Goal: Task Accomplishment & Management: Use online tool/utility

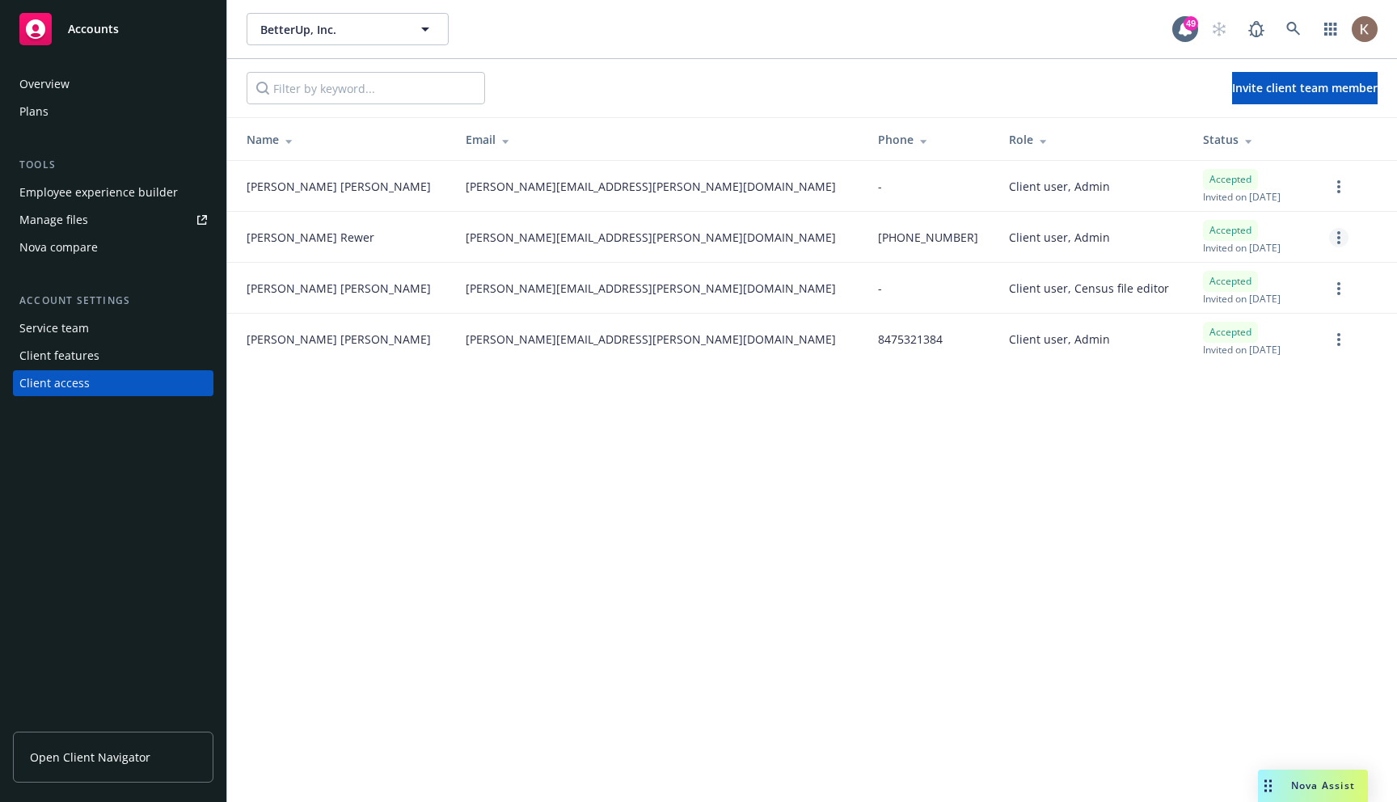
click at [1335, 236] on link "more" at bounding box center [1338, 237] width 19 height 19
click at [713, 550] on div "BetterUp, Inc. BetterUp, Inc. 49 Invite client team member Name Email Phone Rol…" at bounding box center [812, 401] width 1170 height 802
click at [1338, 235] on icon "more" at bounding box center [1338, 237] width 3 height 13
click at [1234, 339] on link "Edit permissions" at bounding box center [1253, 335] width 188 height 32
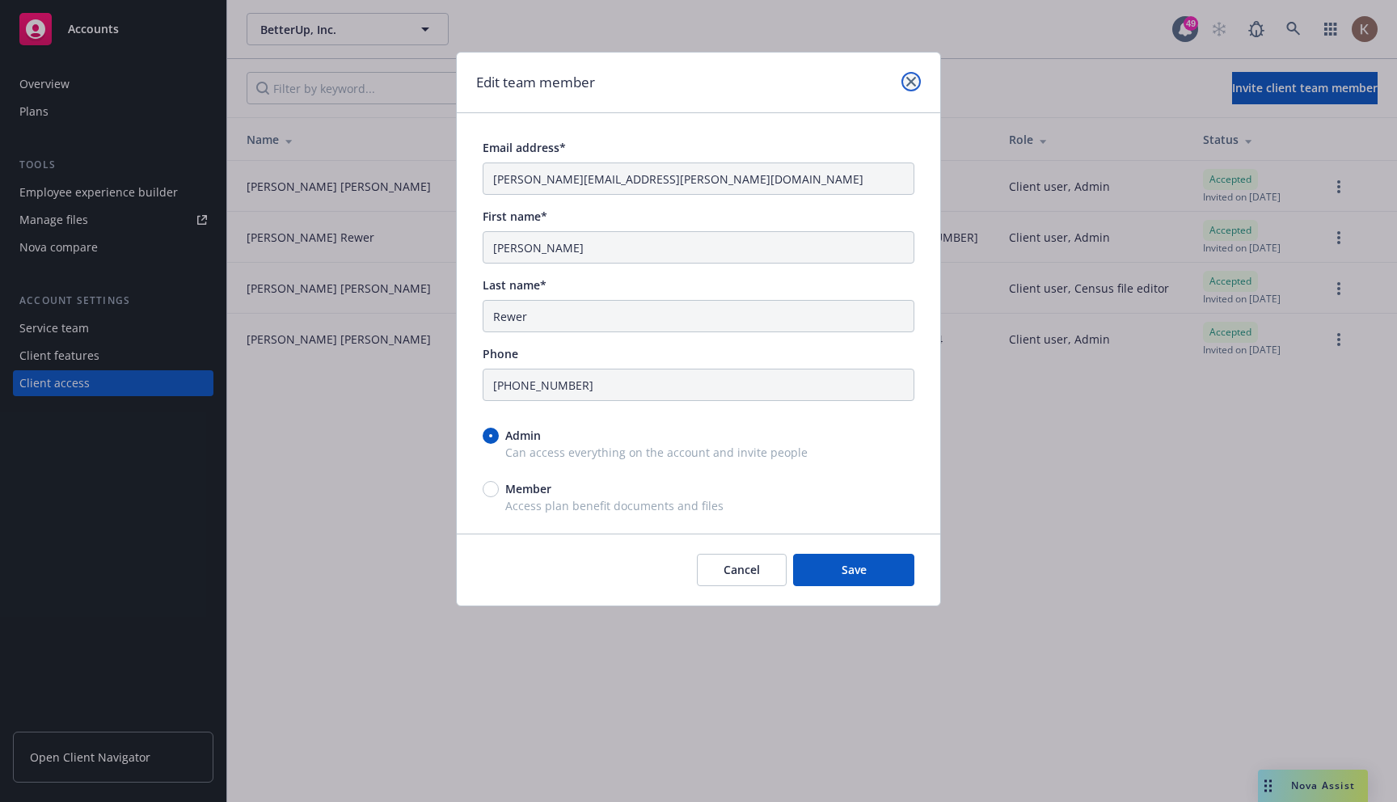
click at [909, 78] on icon "close" at bounding box center [911, 82] width 10 height 10
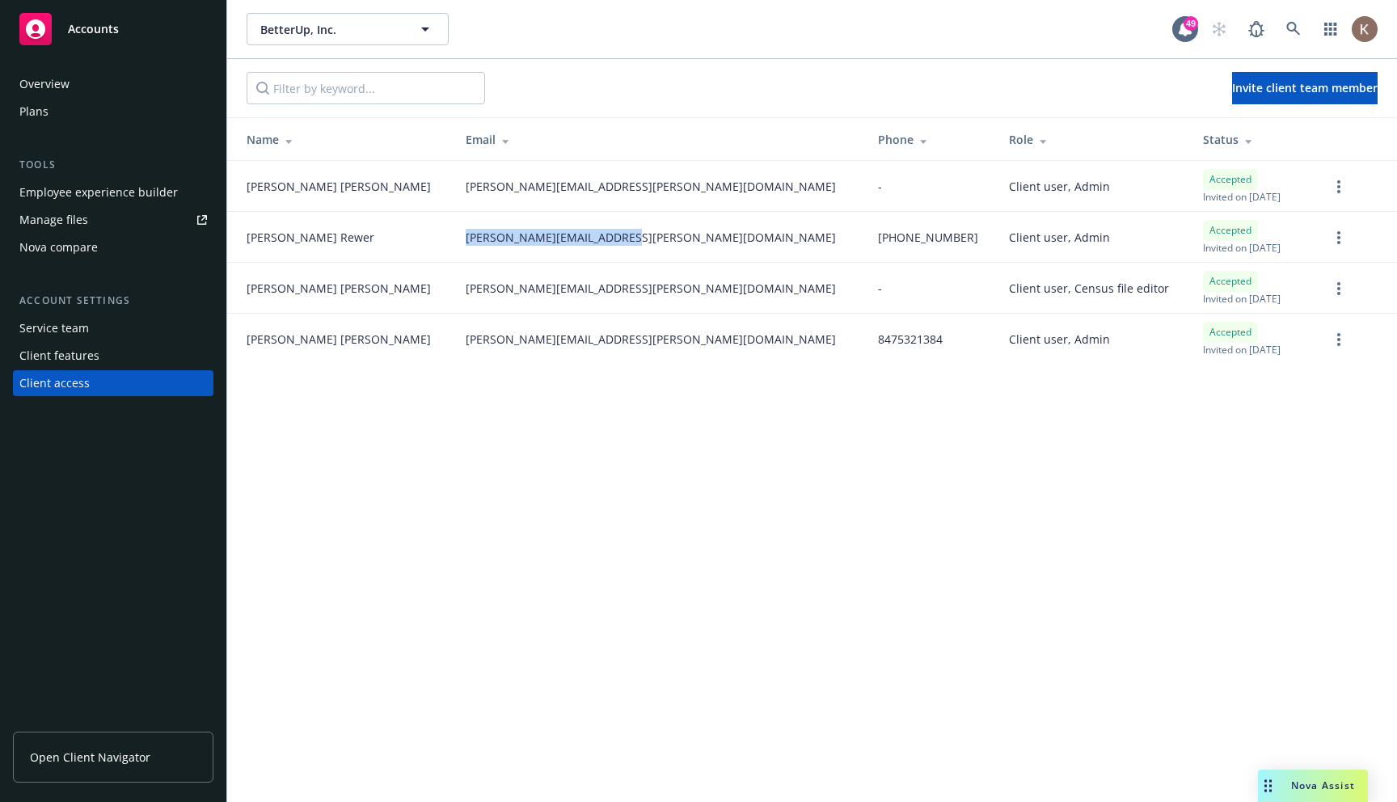
copy span "jessica.brewer@betterup.co"
drag, startPoint x: 572, startPoint y: 237, endPoint x: 407, endPoint y: 230, distance: 164.2
click at [453, 230] on td "jessica.brewer@betterup.co" at bounding box center [659, 237] width 412 height 51
click at [574, 212] on td "jessica.brewer@betterup.co" at bounding box center [659, 237] width 412 height 51
drag, startPoint x: 581, startPoint y: 237, endPoint x: 373, endPoint y: 231, distance: 207.8
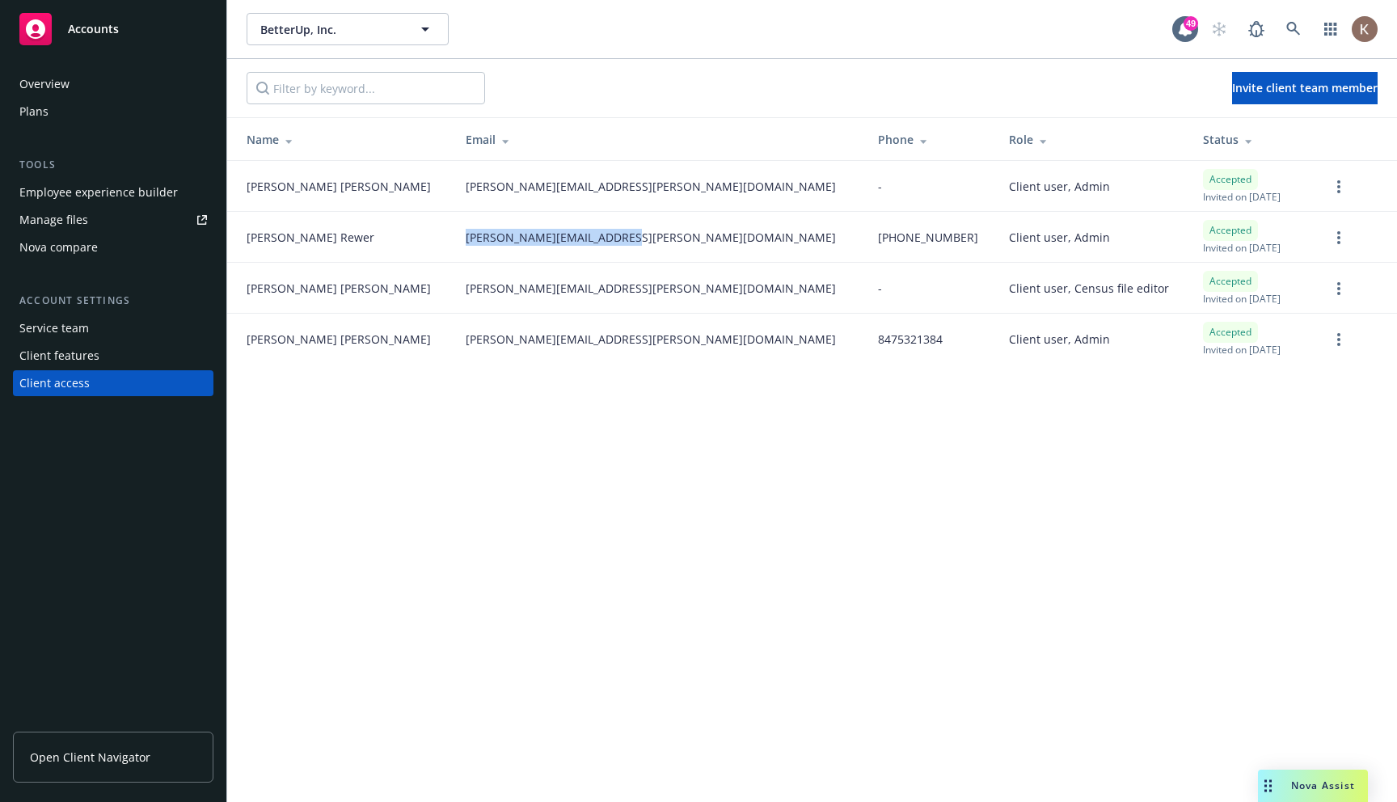
click at [373, 231] on tr "Jessica Rewer jessica.brewer@betterup.co (479) 426-9185 Client user, Admin Acce…" at bounding box center [812, 237] width 1170 height 51
copy tr "jessica.brewer@betterup.co"
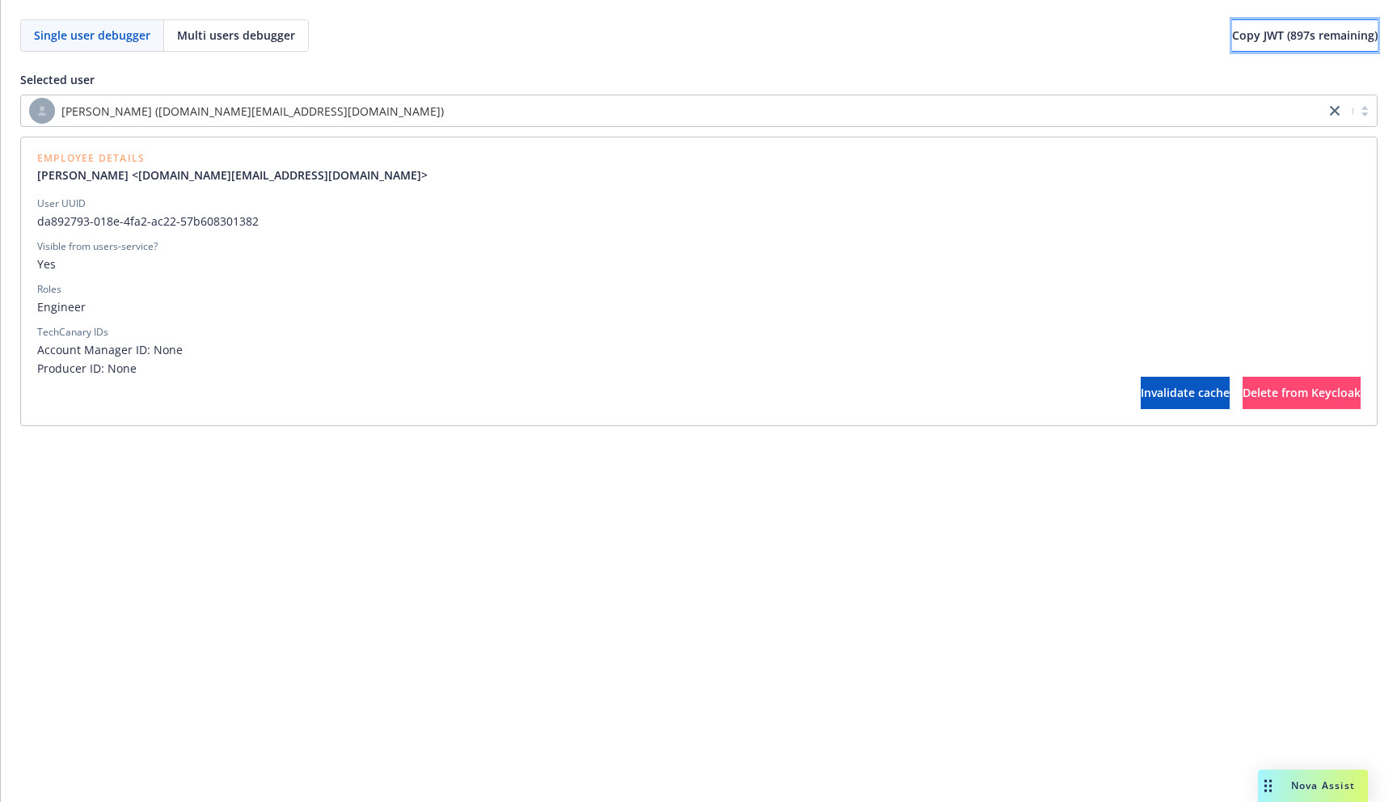
click at [1232, 32] on span "Copy JWT ( 897 s remaining)" at bounding box center [1305, 34] width 146 height 15
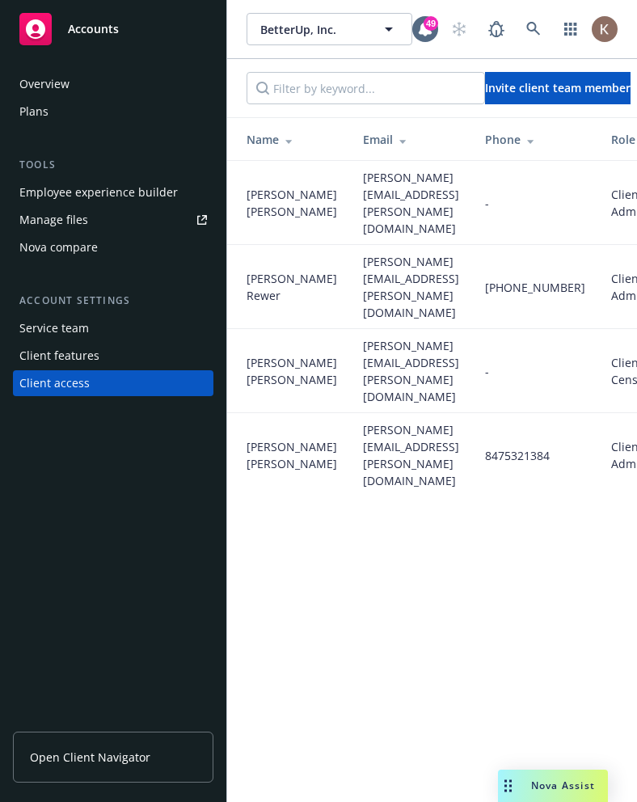
click at [302, 270] on span "Jessica Rewer" at bounding box center [292, 287] width 91 height 34
copy span "Rewer"
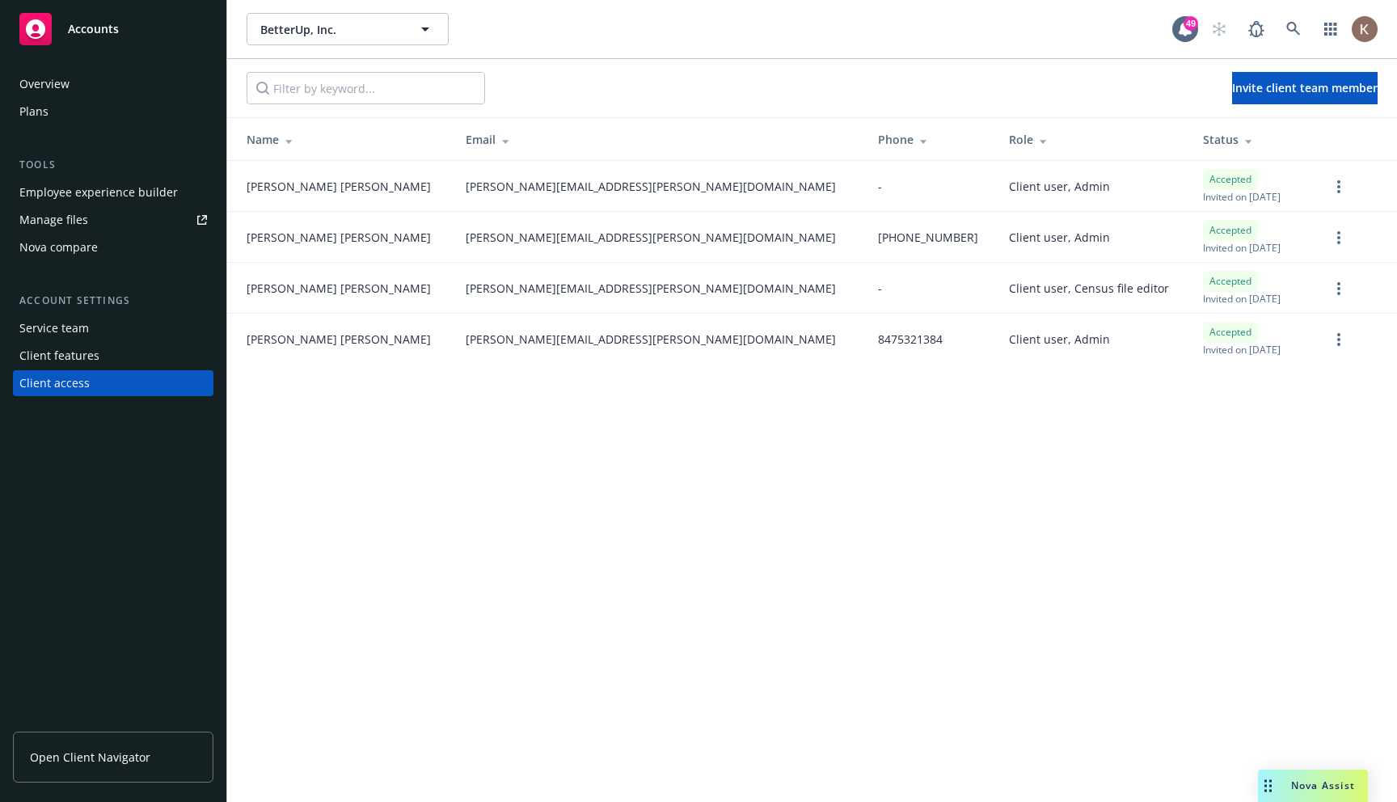
click at [636, 444] on div "BetterUp, Inc. BetterUp, Inc. 49 Invite client team member Name Email Phone Rol…" at bounding box center [812, 401] width 1170 height 802
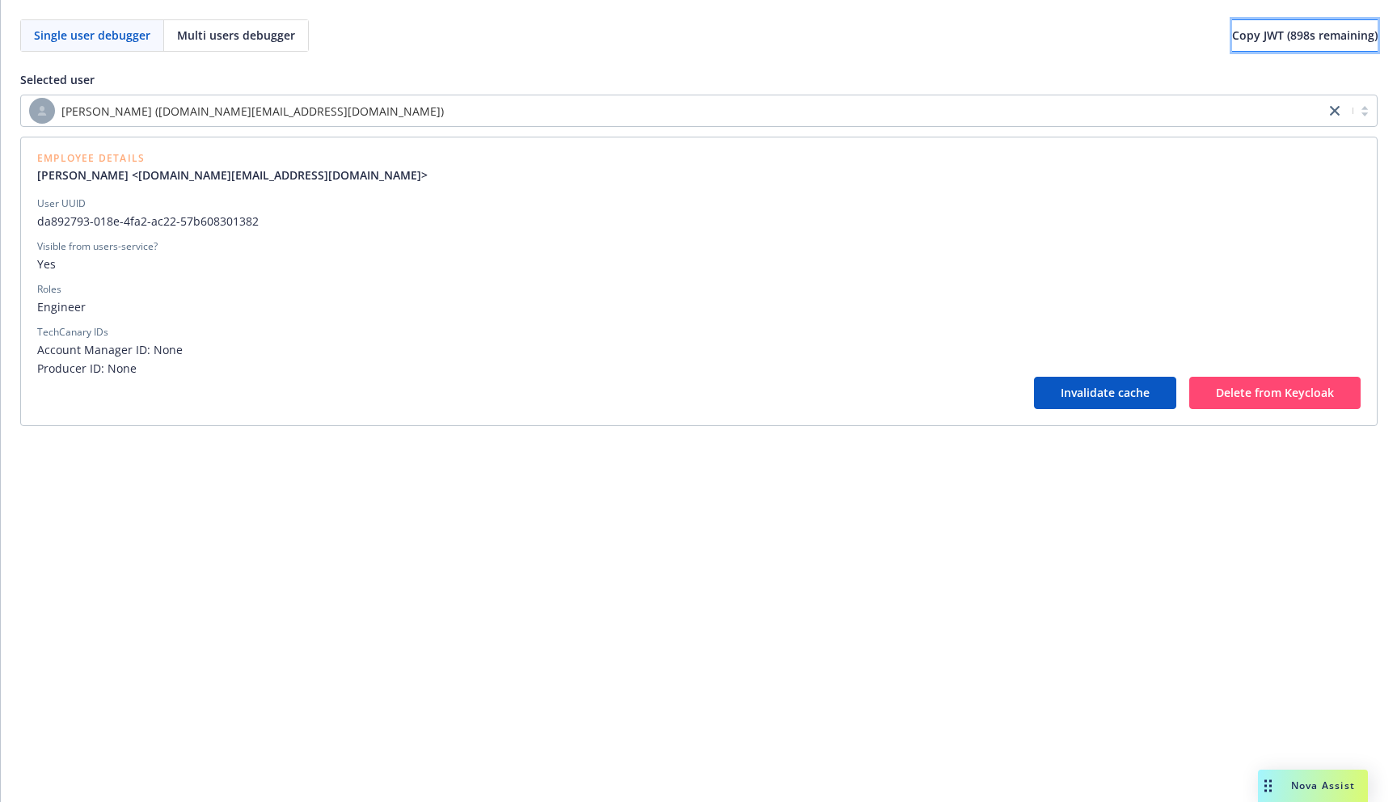
click at [1319, 40] on span "Copy JWT ( 898 s remaining)" at bounding box center [1305, 34] width 146 height 15
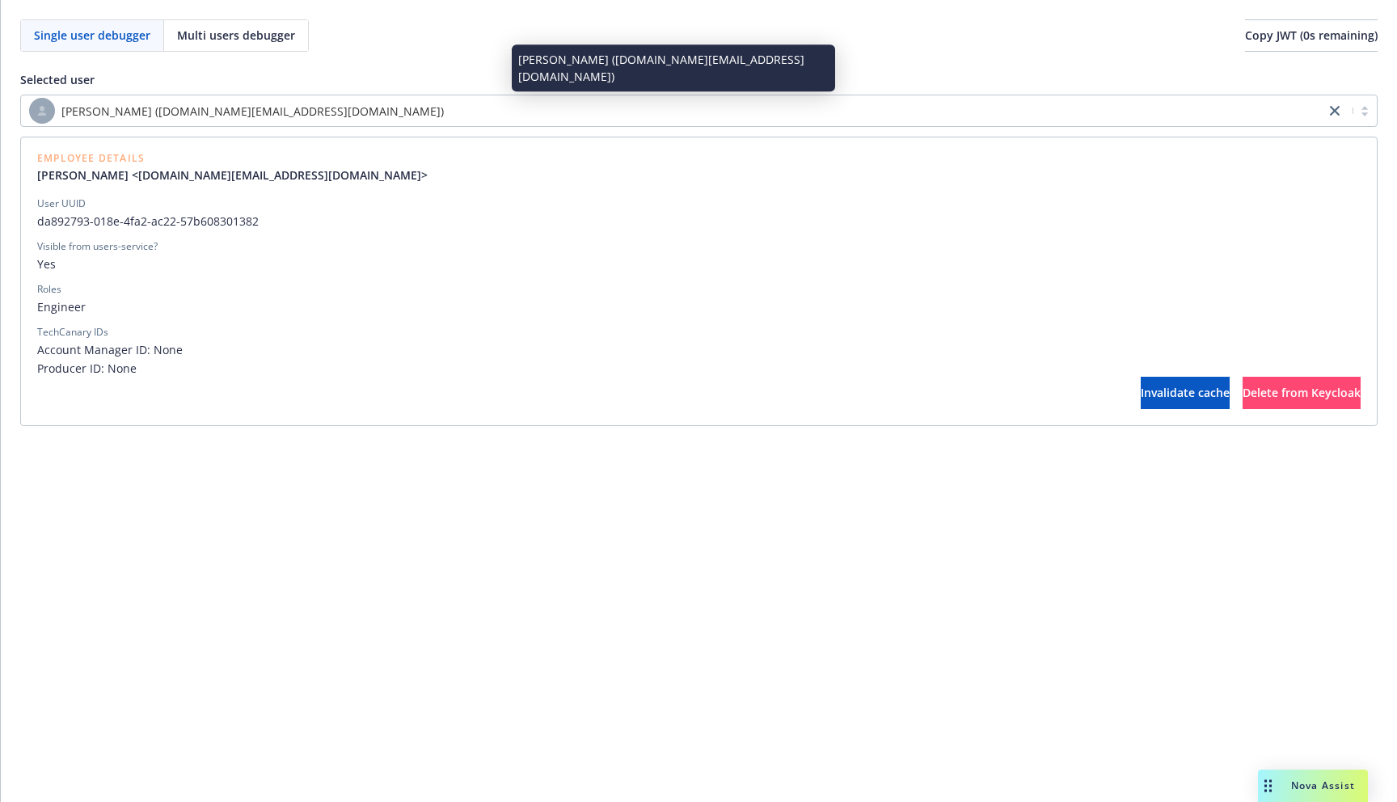
click at [594, 112] on div "Kevin Li (kevin.li@newfront.com)" at bounding box center [673, 111] width 1288 height 26
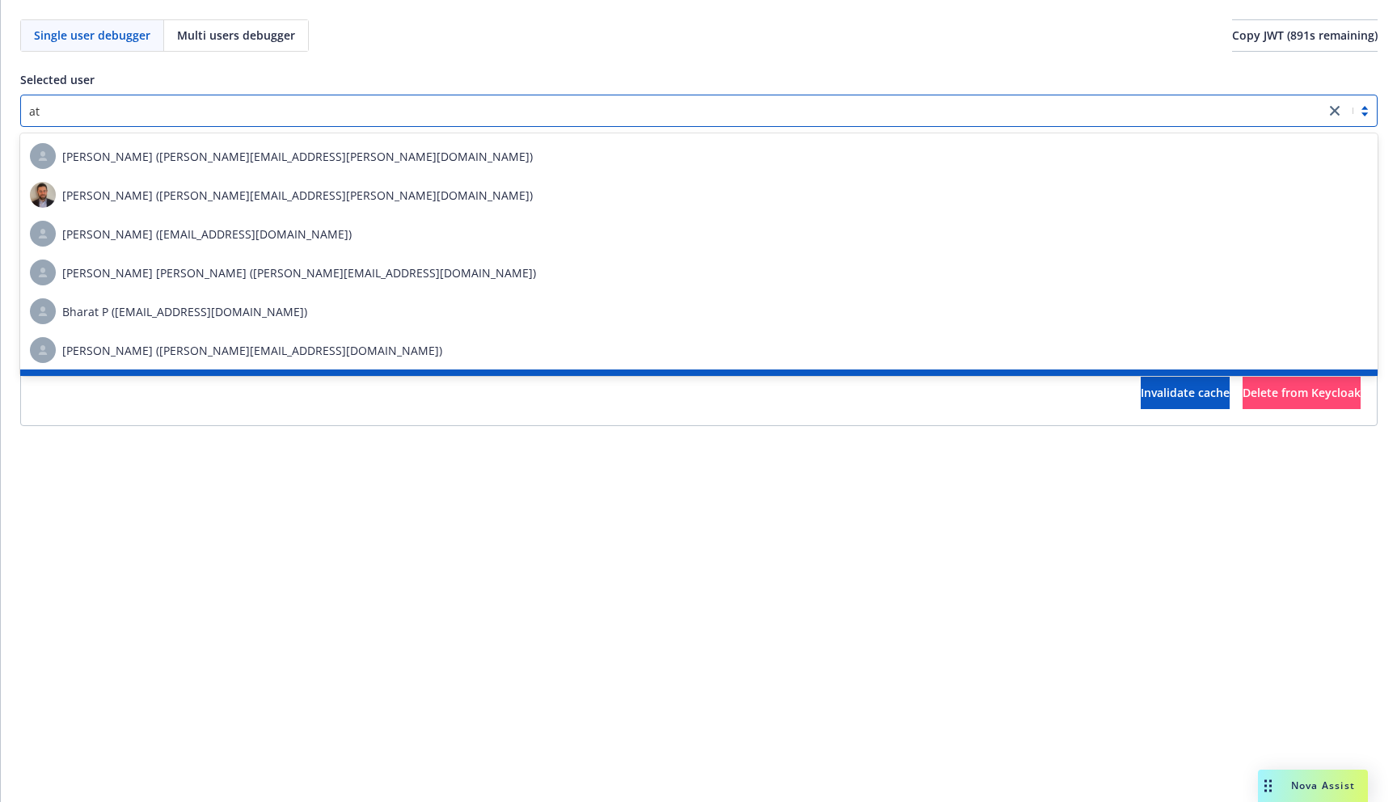
type input "a"
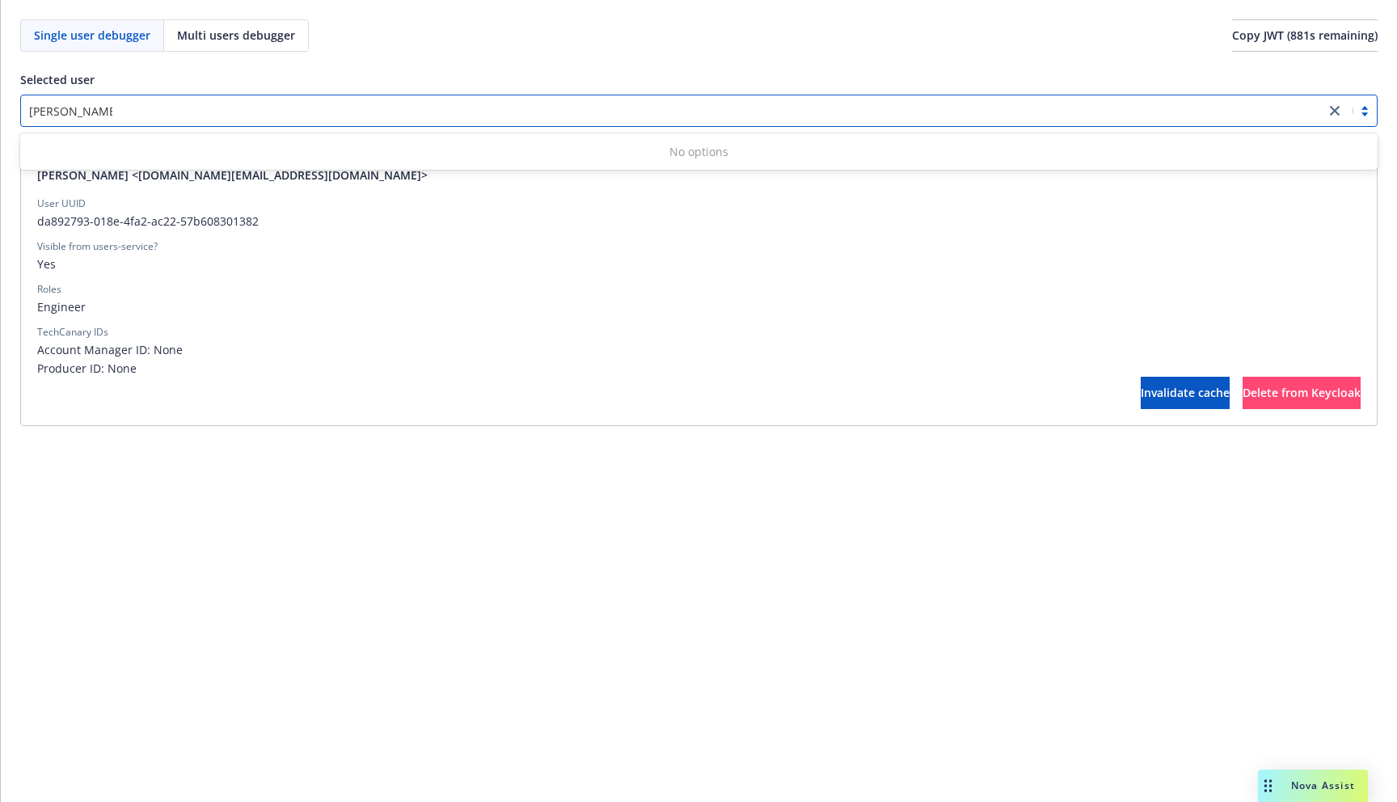
type input "nathan edmon"
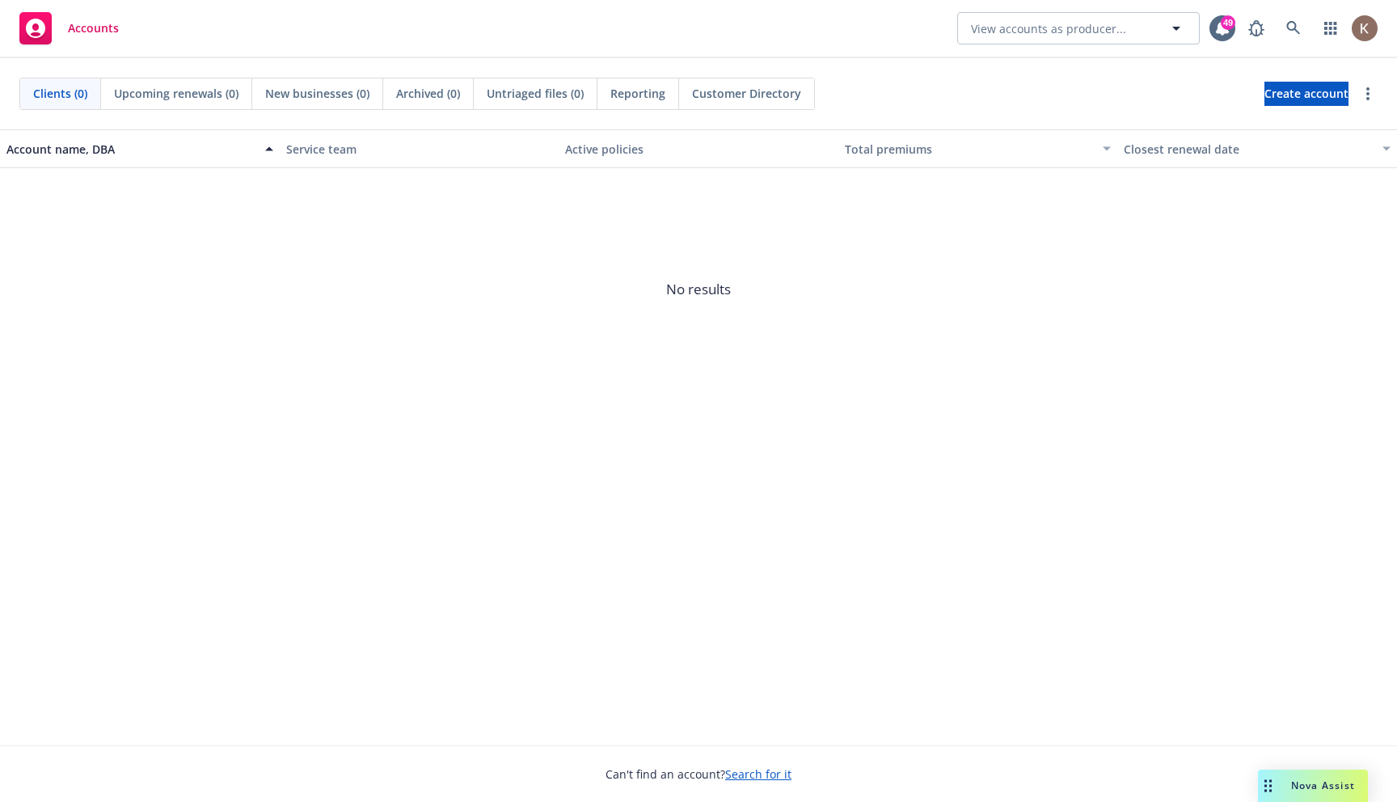
click at [441, 403] on span "No results" at bounding box center [698, 289] width 1397 height 243
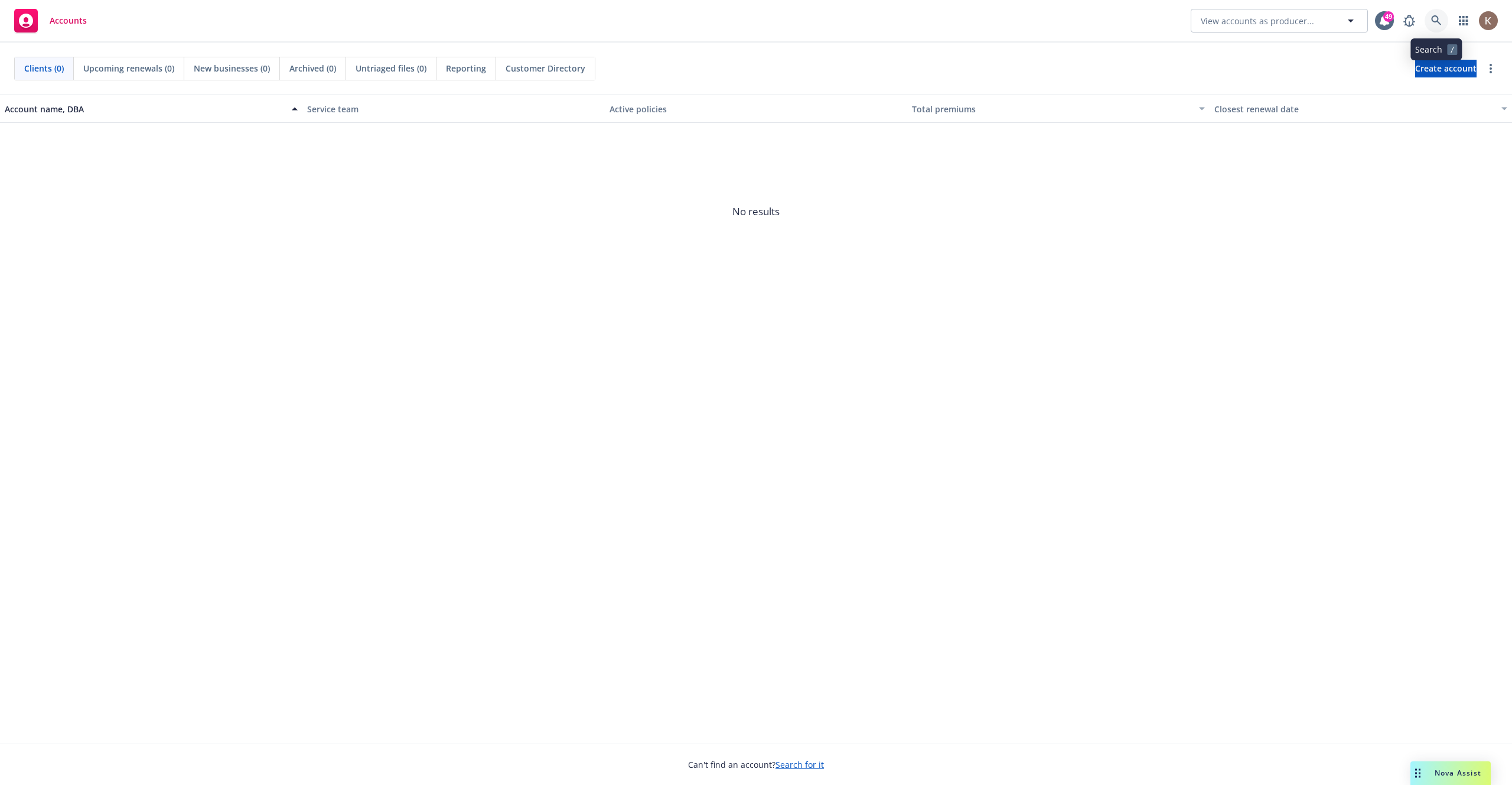
click at [1020, 23] on link at bounding box center [1437, 20] width 23 height 23
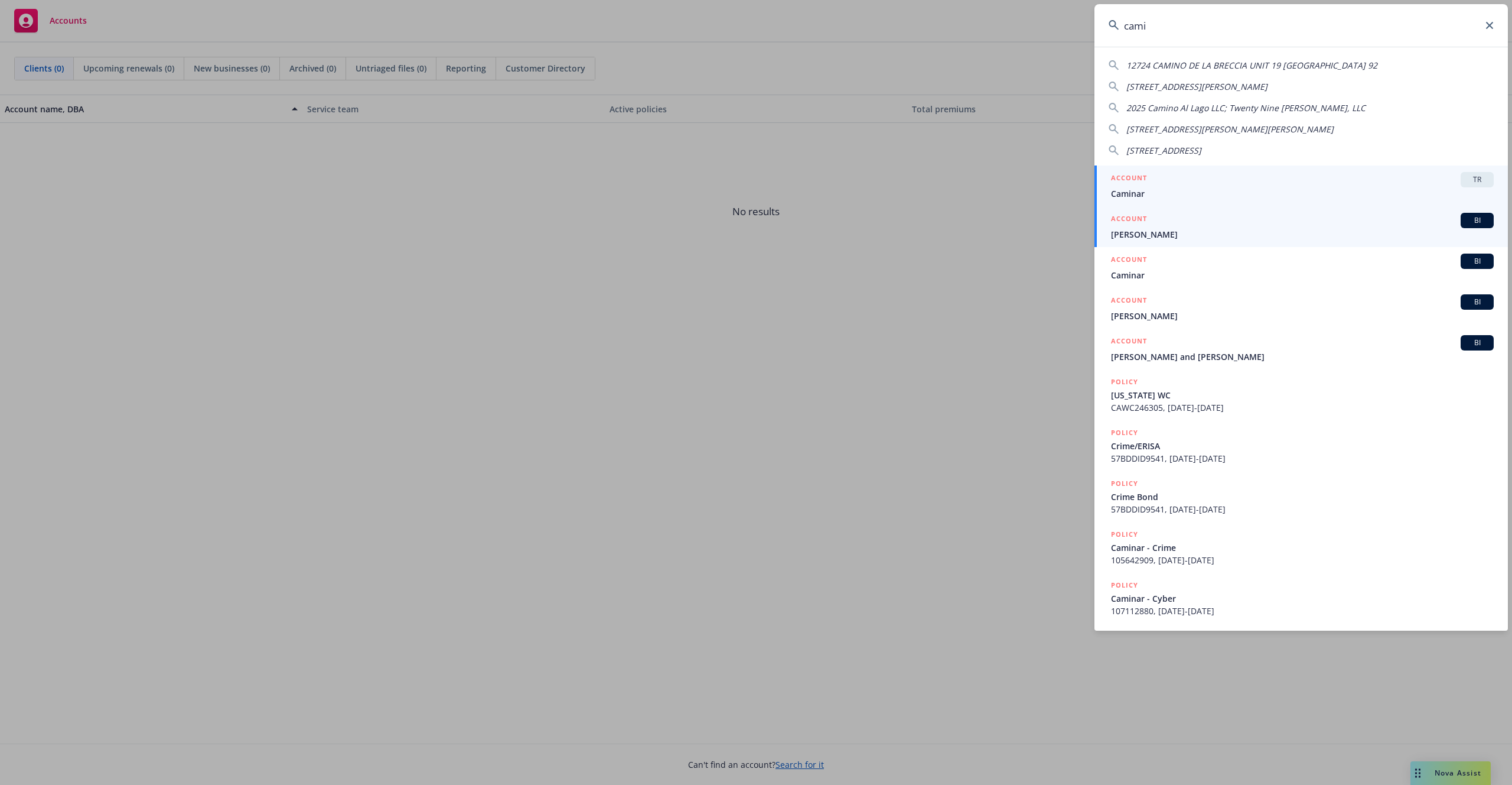
type input "cami"
click at [1020, 241] on link "ACCOUNT BI Camille Lee" at bounding box center [1302, 227] width 414 height 41
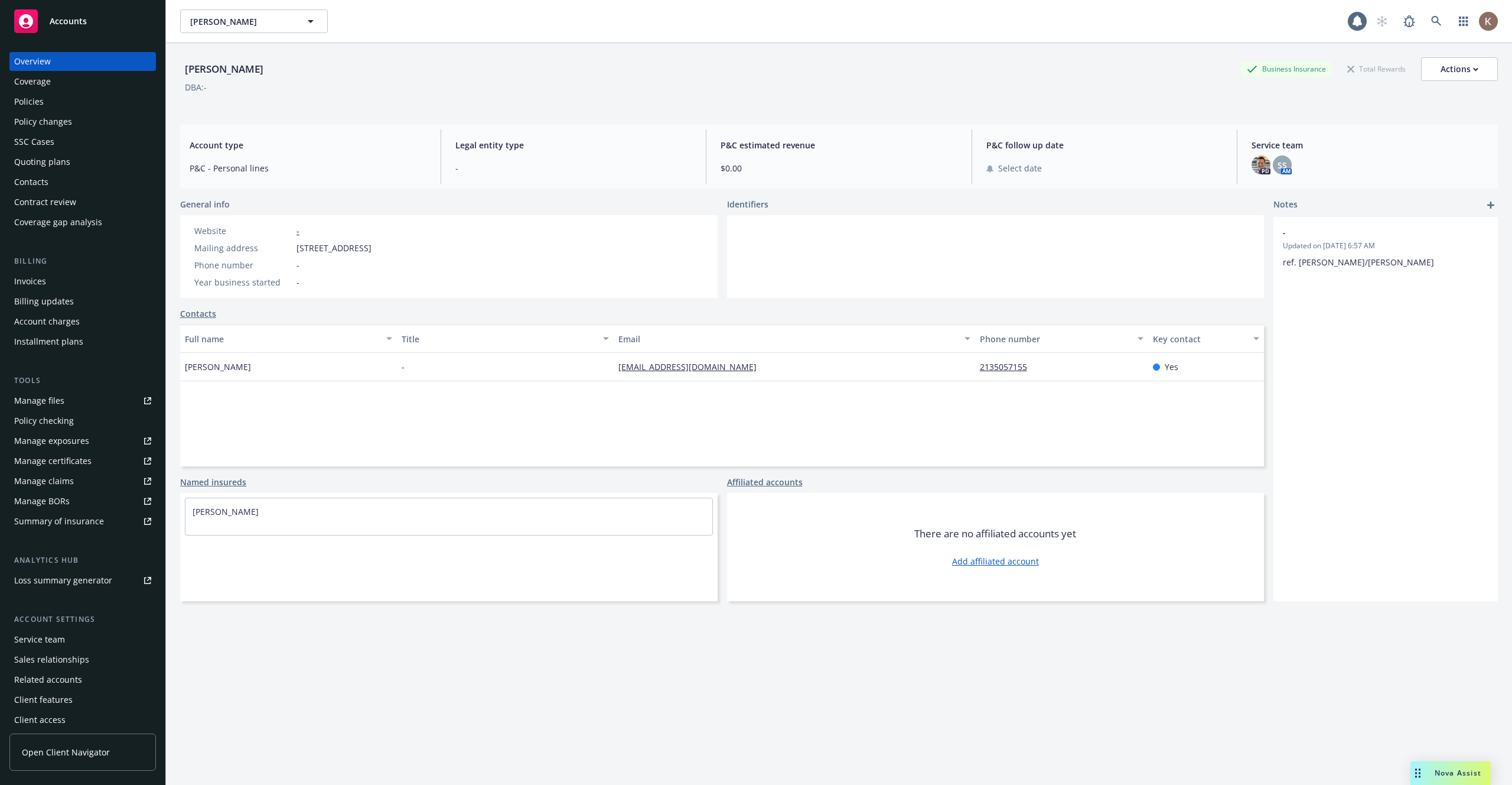
click at [1020, 35] on div "Camille Lee Camille Lee" at bounding box center [839, 21] width 1346 height 42
click at [1020, 29] on link at bounding box center [1437, 21] width 23 height 23
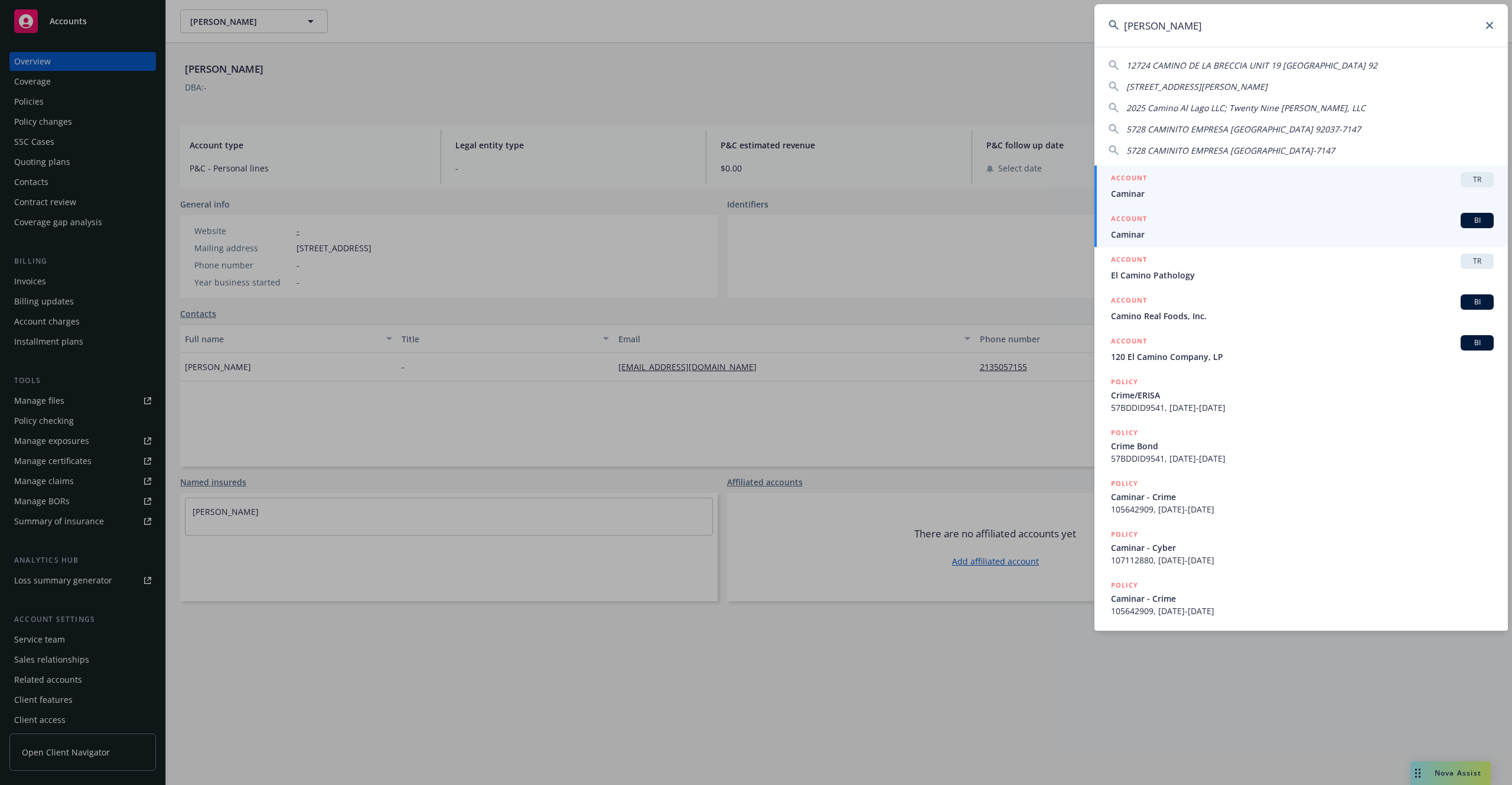
type input "camin"
click at [1020, 231] on span "Caminar" at bounding box center [1303, 234] width 383 height 12
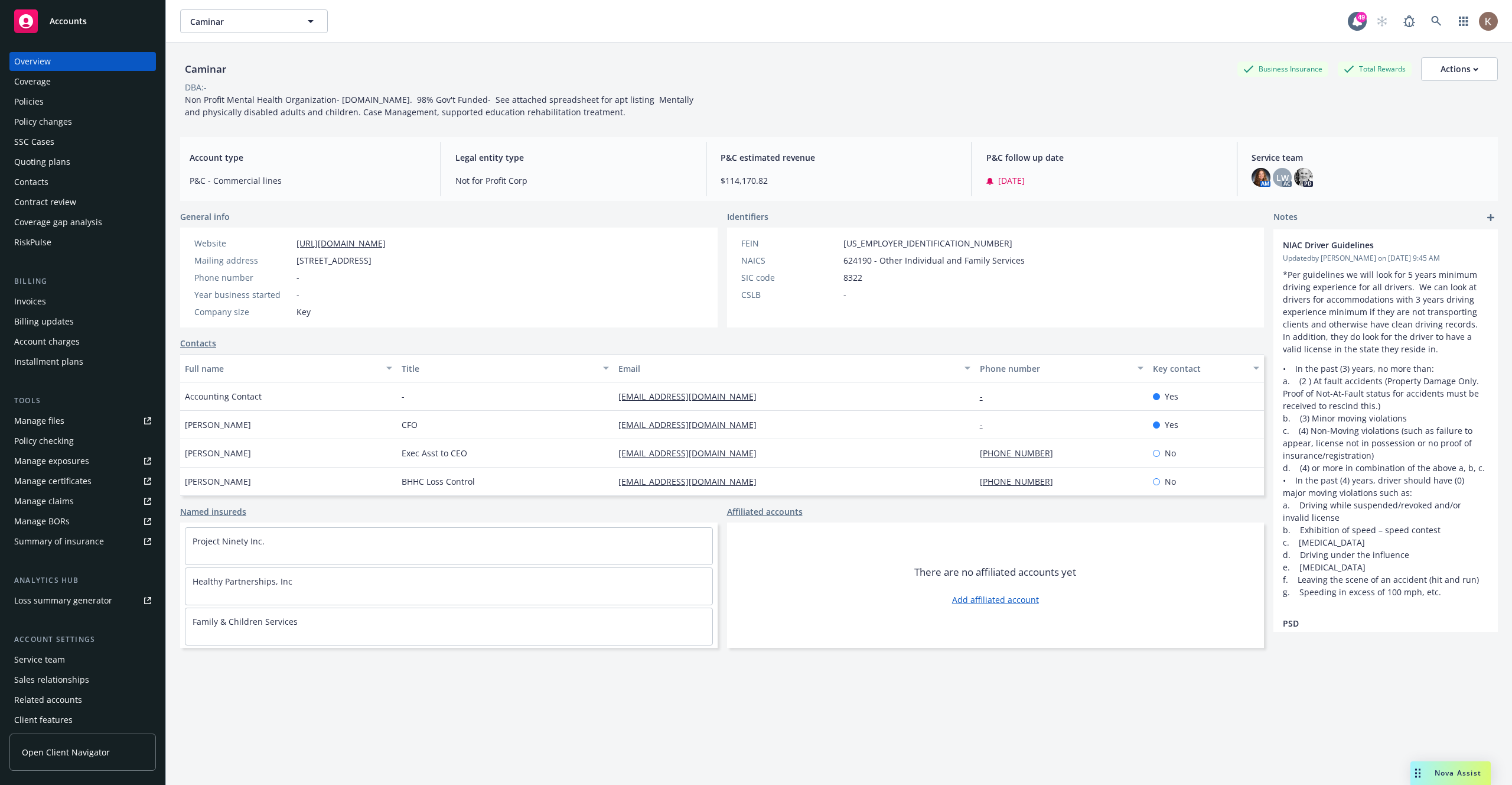
click at [62, 159] on div "Quoting plans" at bounding box center [42, 162] width 56 height 19
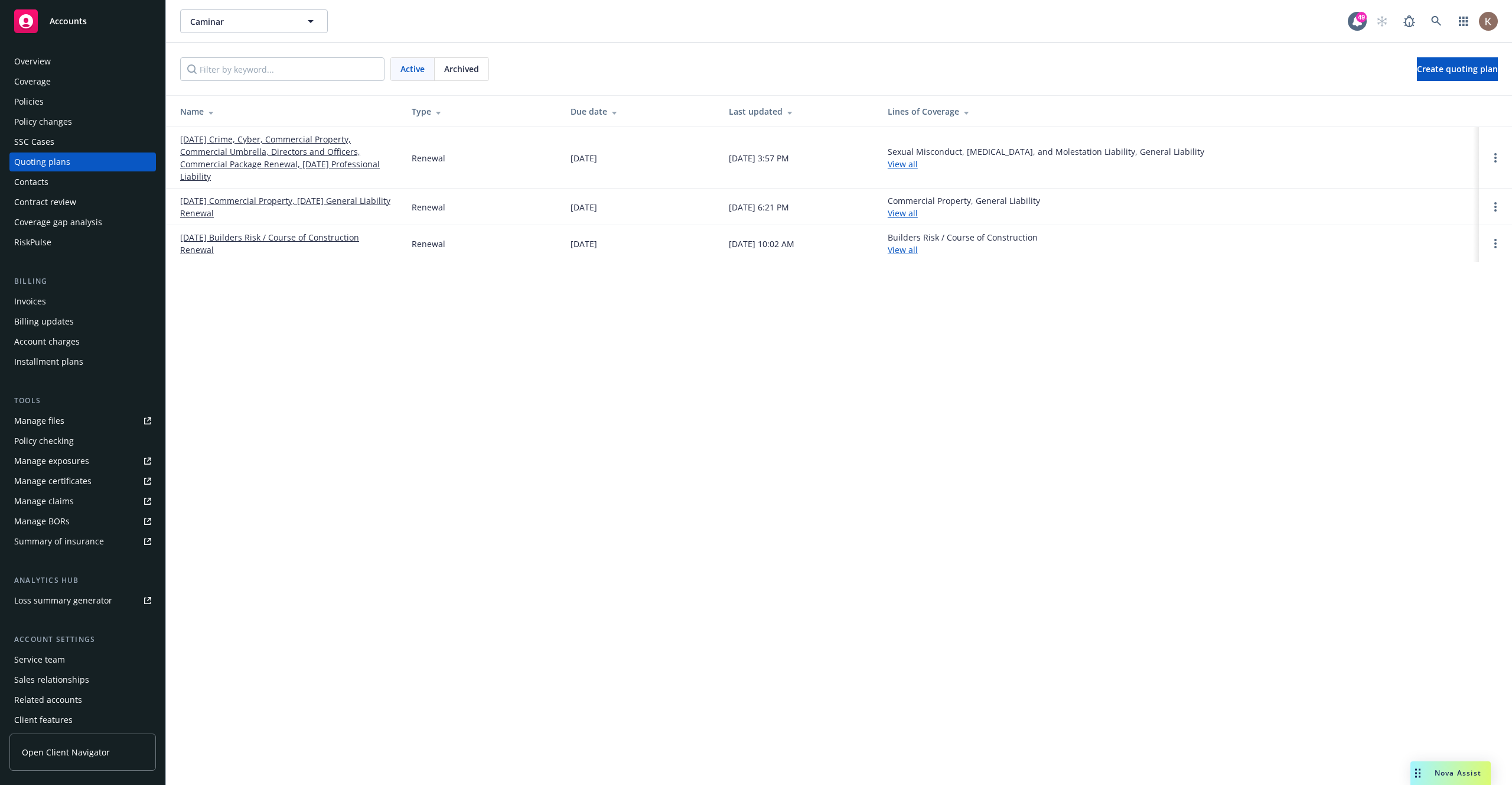
click at [296, 168] on link "07/01/25 Crime, Cyber, Commercial Property, Commercial Umbrella, Directors and …" at bounding box center [286, 158] width 213 height 50
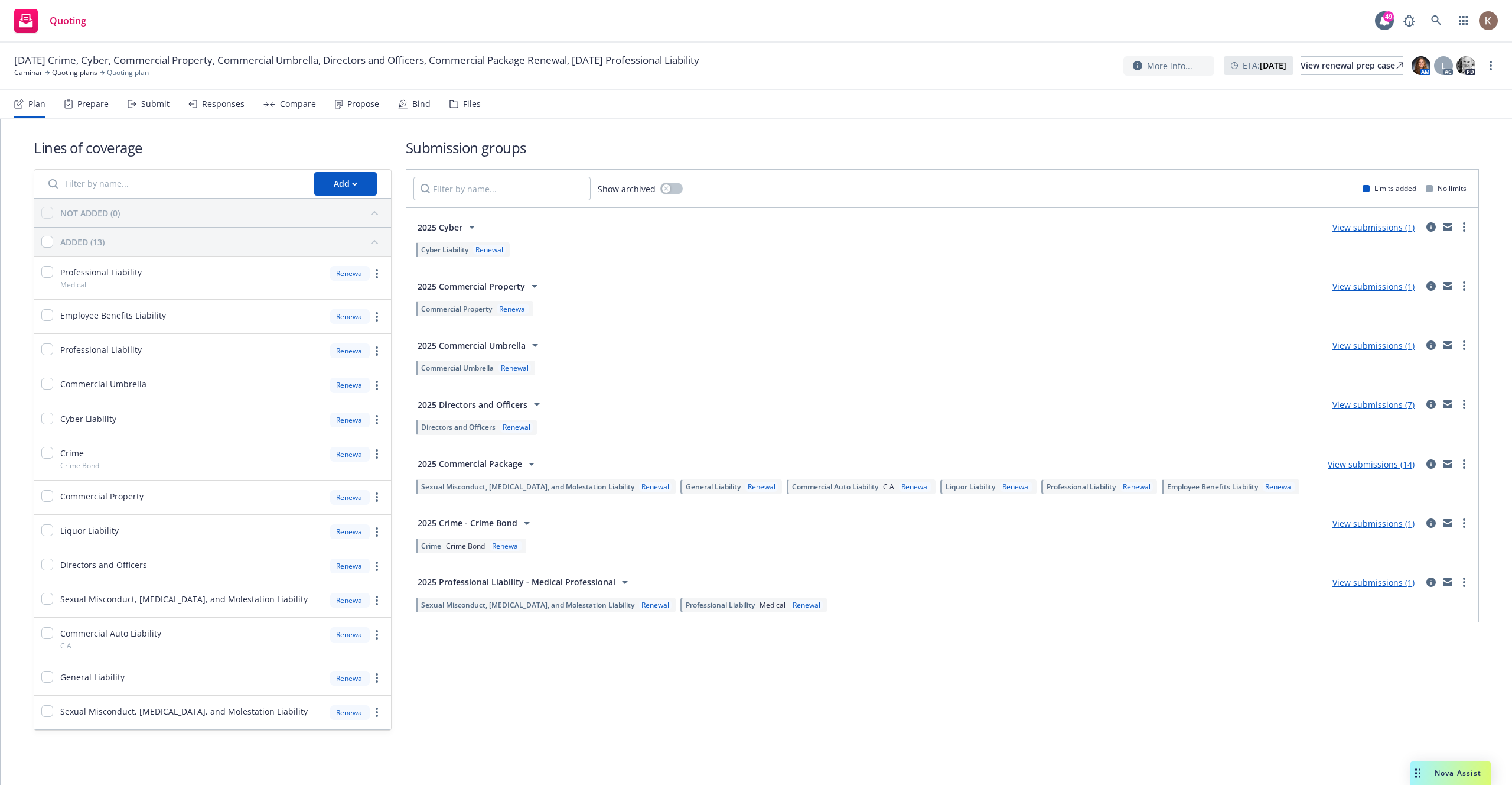
click at [152, 110] on div "Submit" at bounding box center [148, 104] width 42 height 29
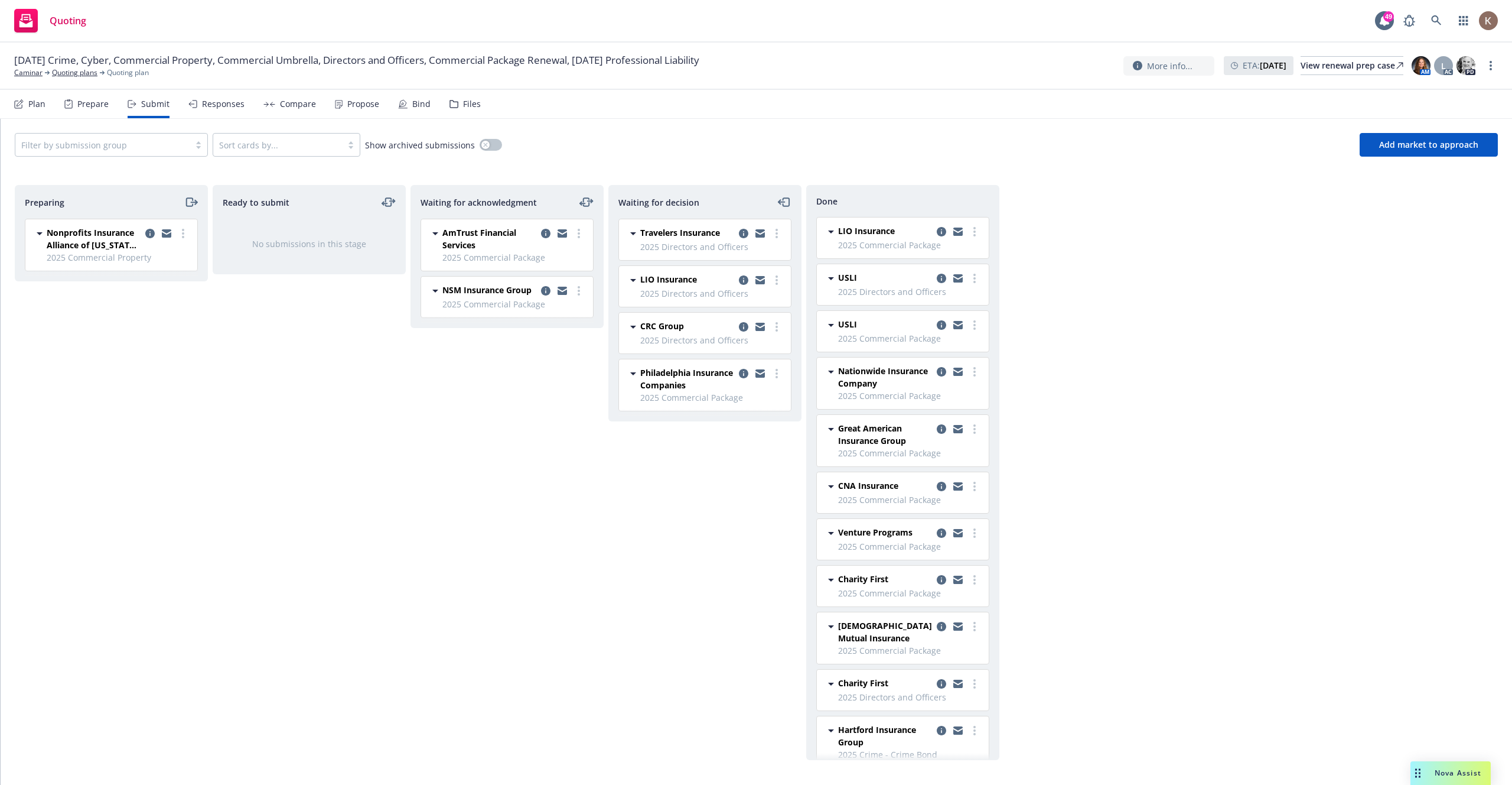
click at [31, 111] on div "Plan" at bounding box center [29, 104] width 31 height 29
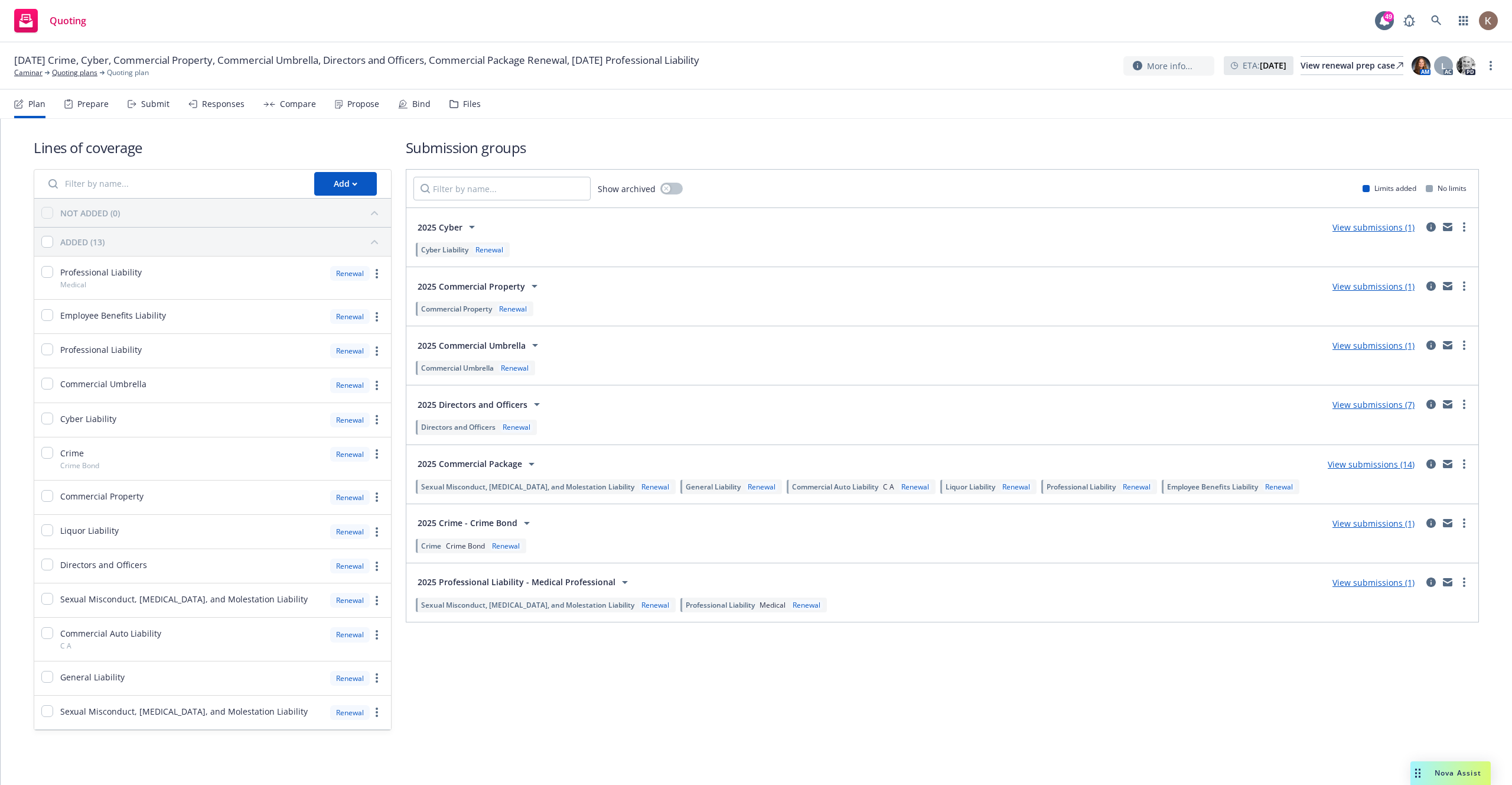
click at [1343, 399] on link "View submissions (7)" at bounding box center [1374, 404] width 82 height 11
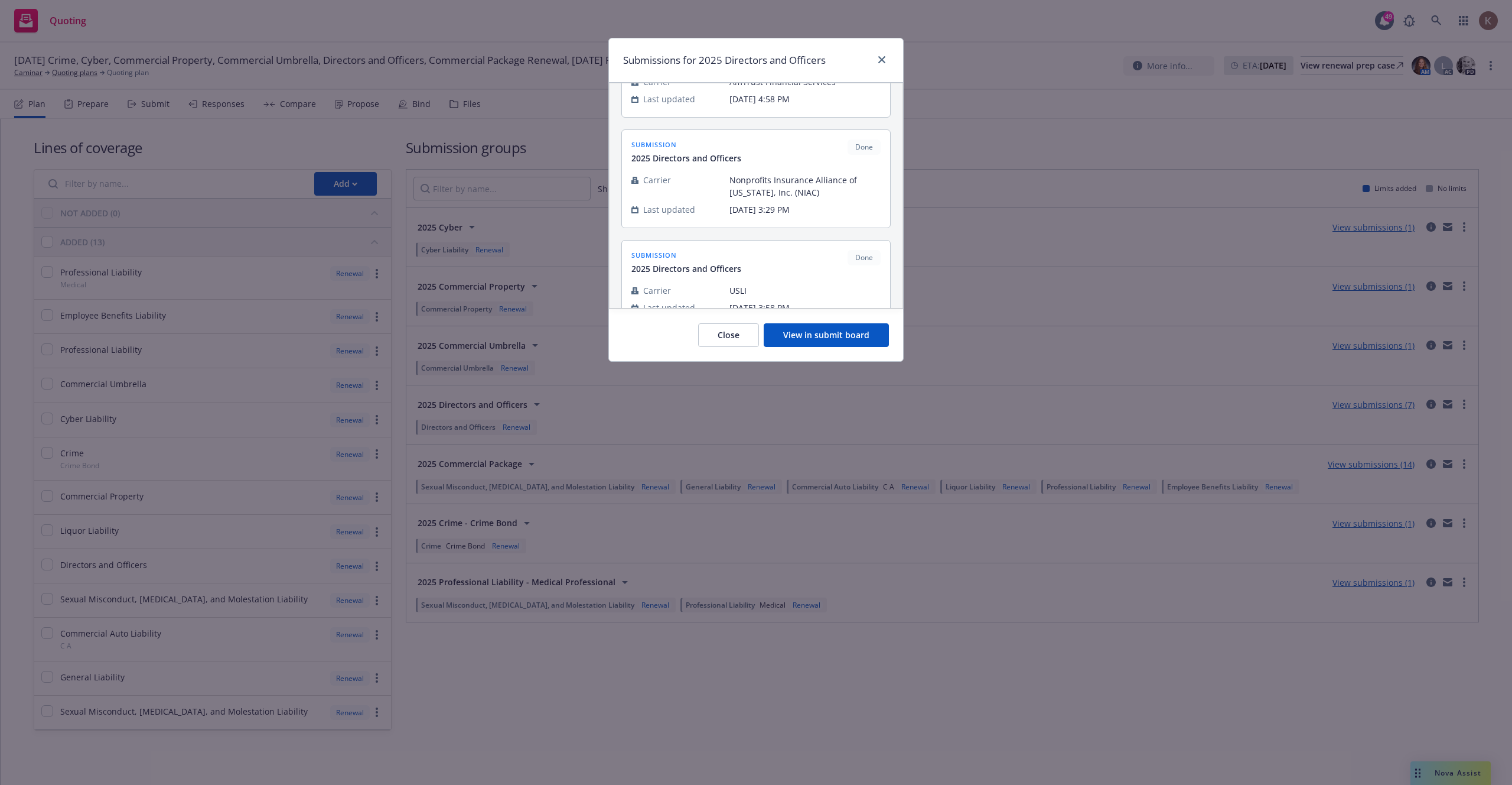
scroll to position [441, 0]
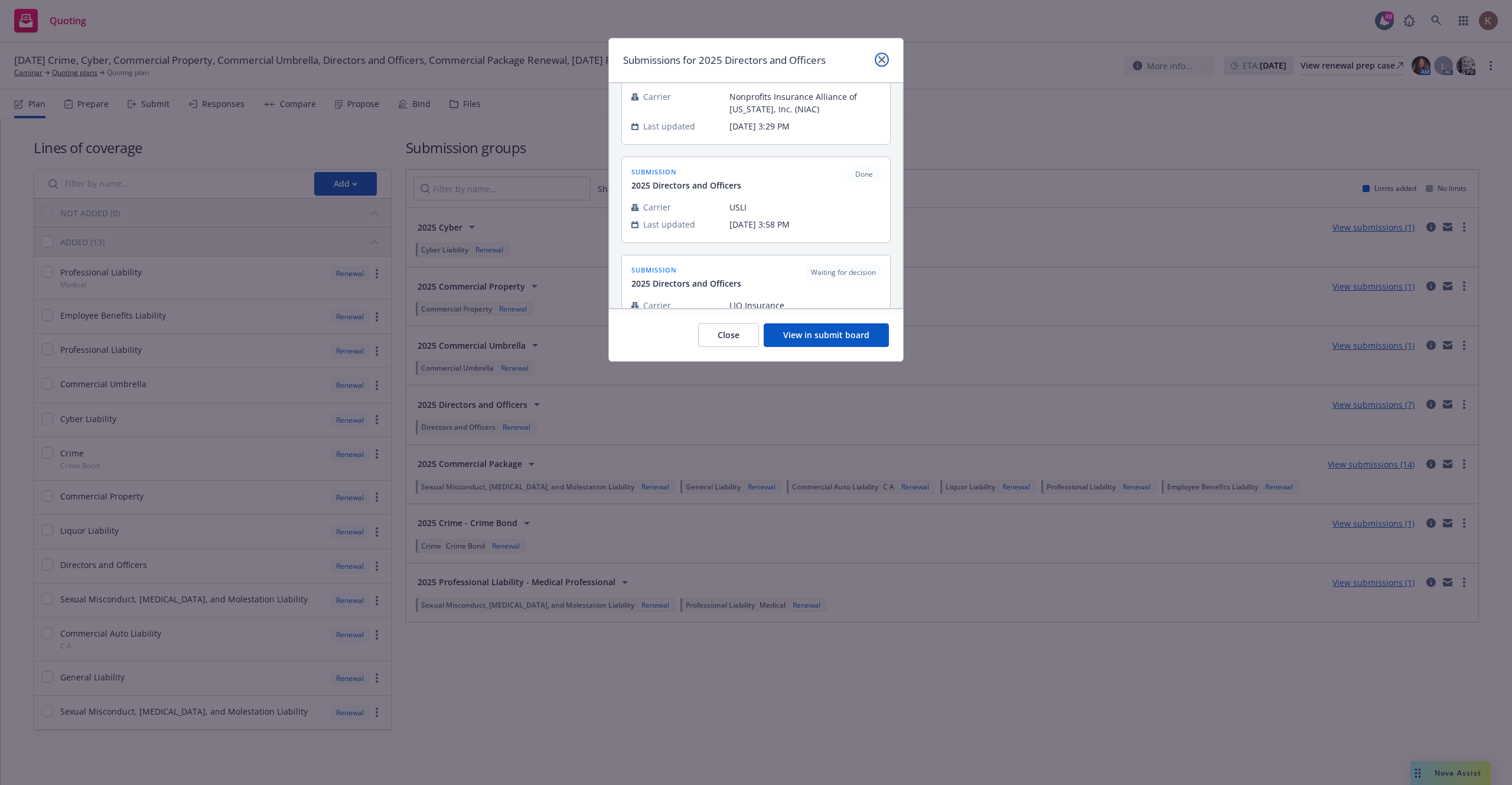
click at [884, 62] on icon "close" at bounding box center [882, 60] width 7 height 7
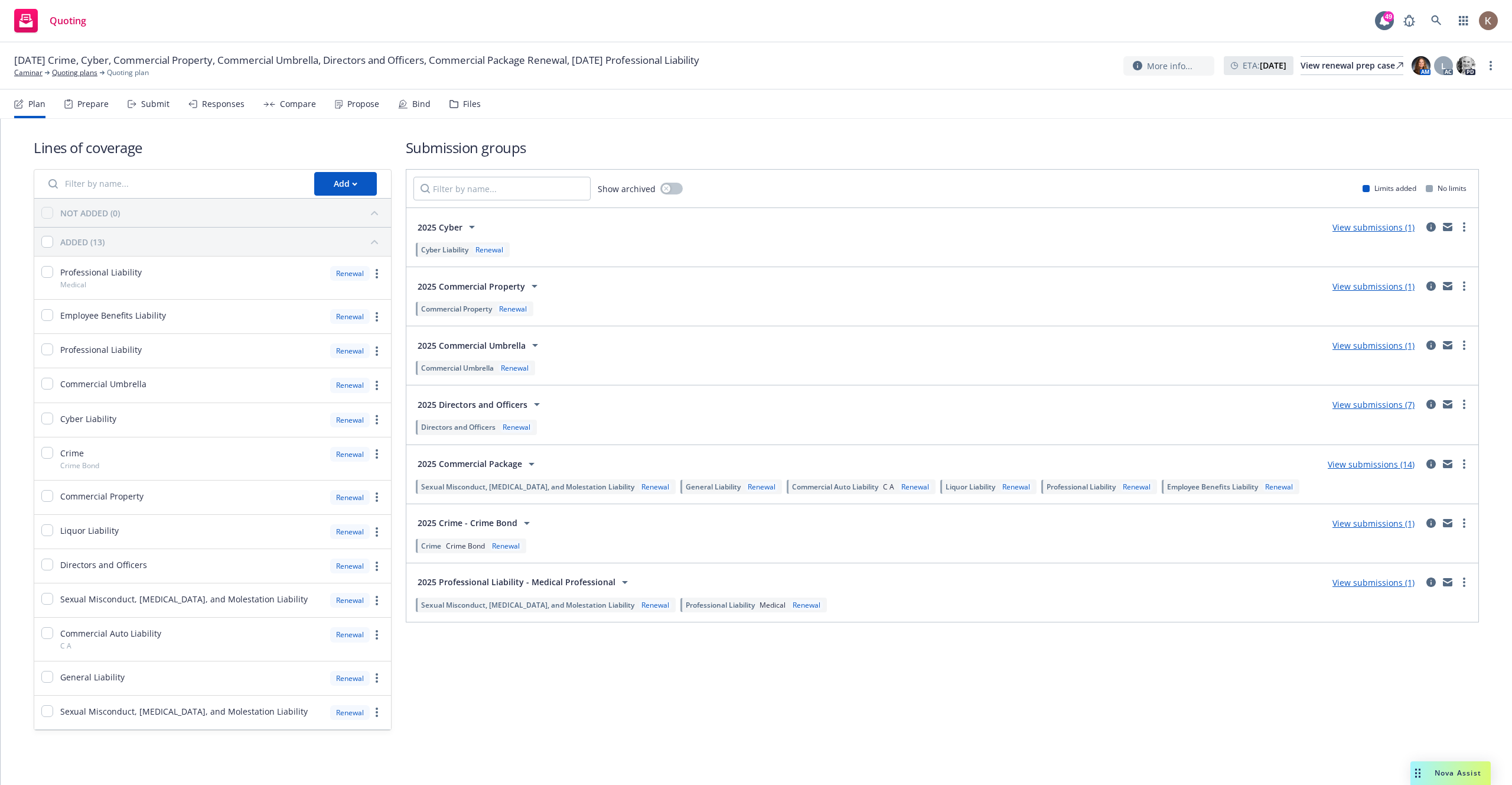
click at [1383, 411] on div "View submissions (7)" at bounding box center [1374, 403] width 96 height 14
click at [1382, 406] on link "View submissions (7)" at bounding box center [1374, 404] width 82 height 11
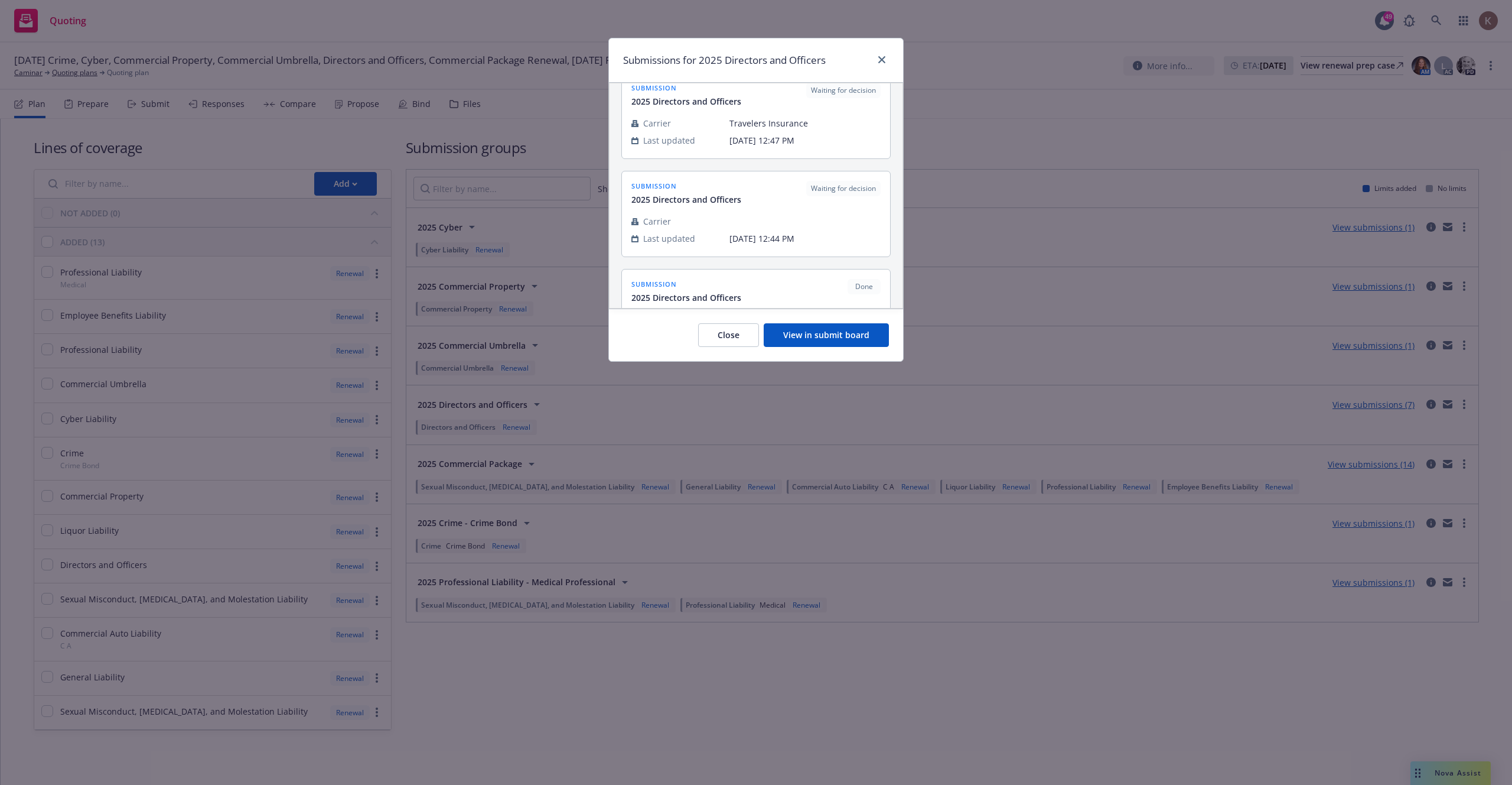
scroll to position [0, 0]
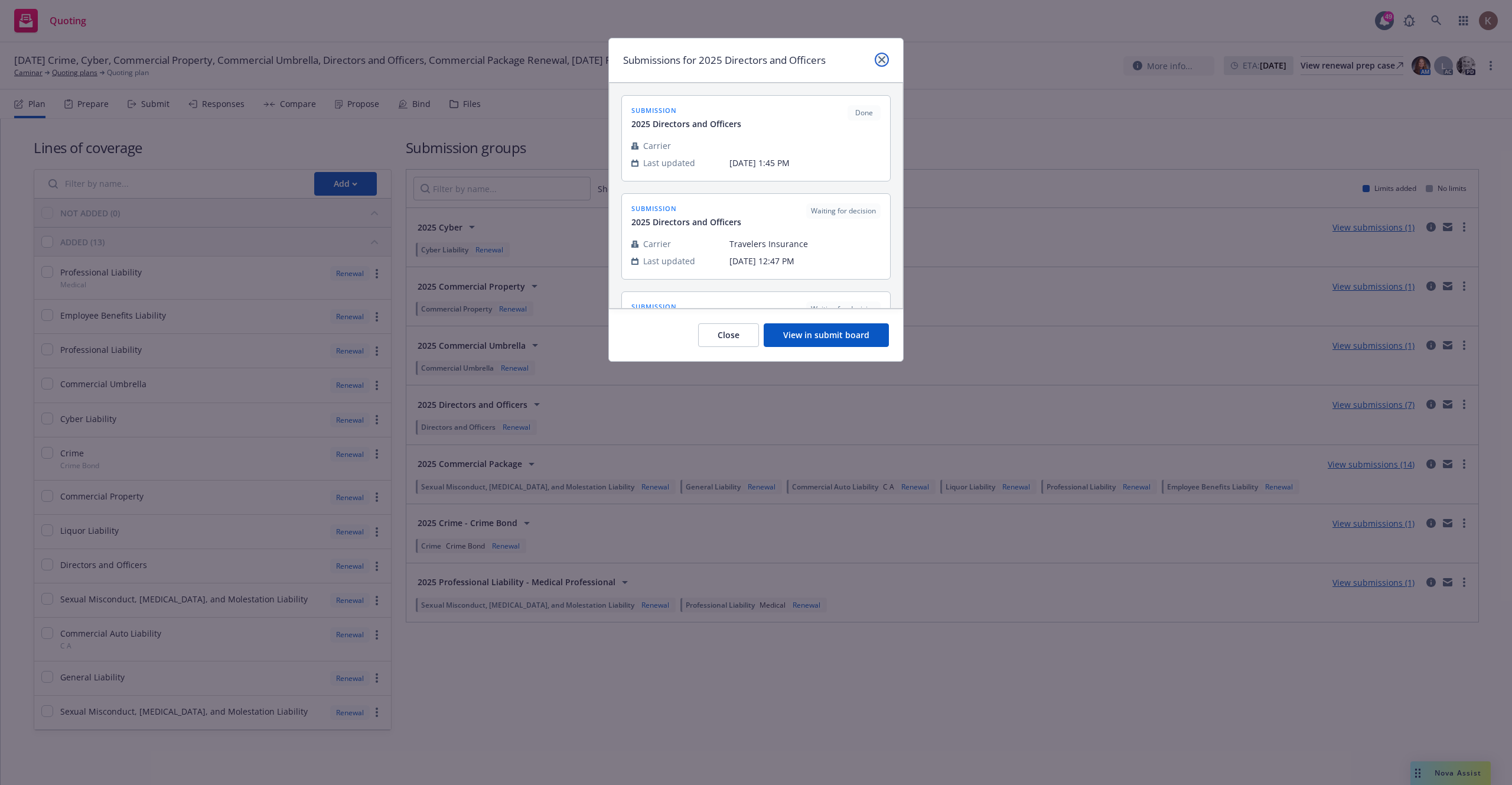
click at [881, 60] on icon "close" at bounding box center [882, 60] width 7 height 7
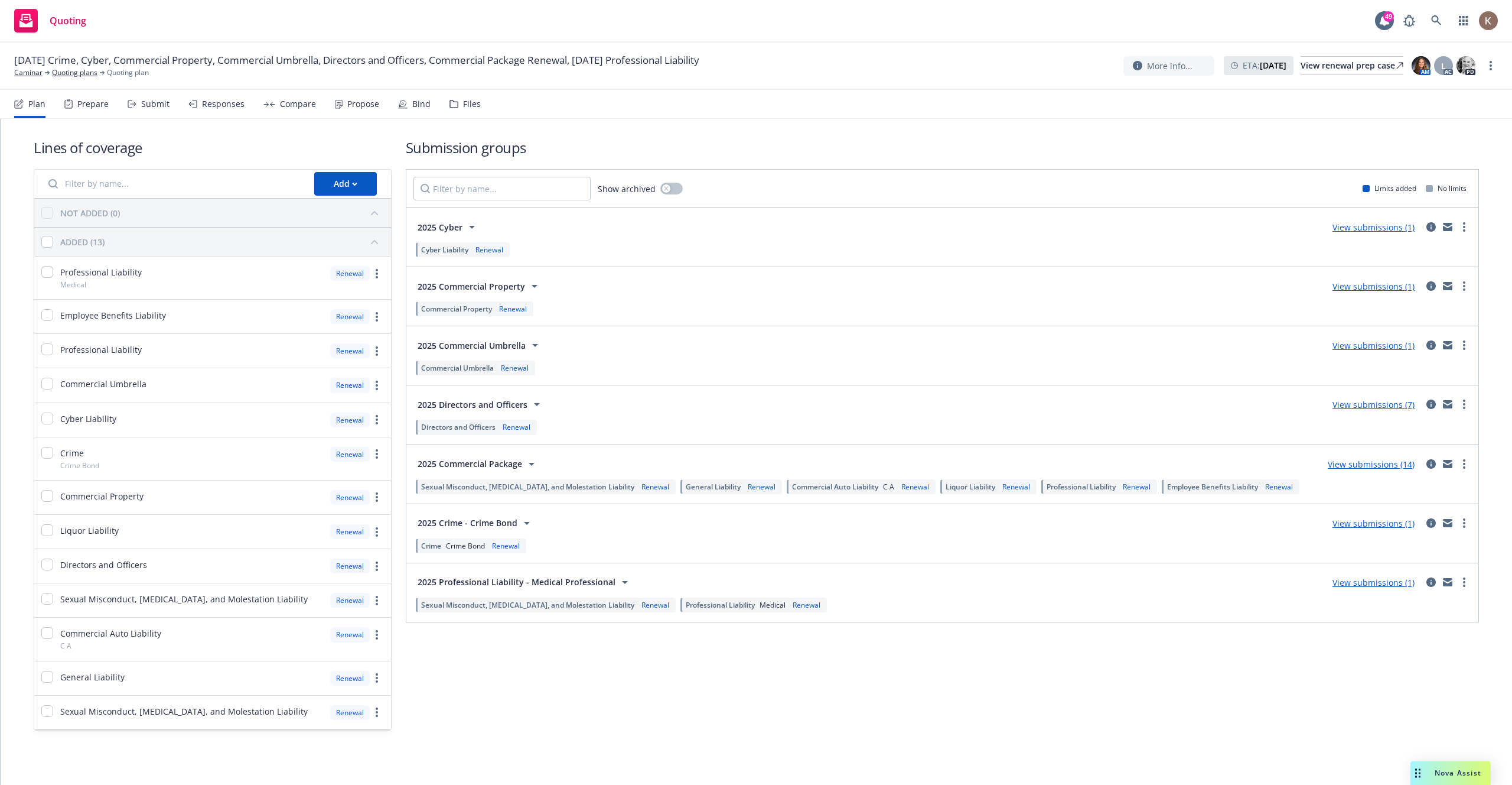
click at [535, 405] on icon at bounding box center [537, 404] width 6 height 3
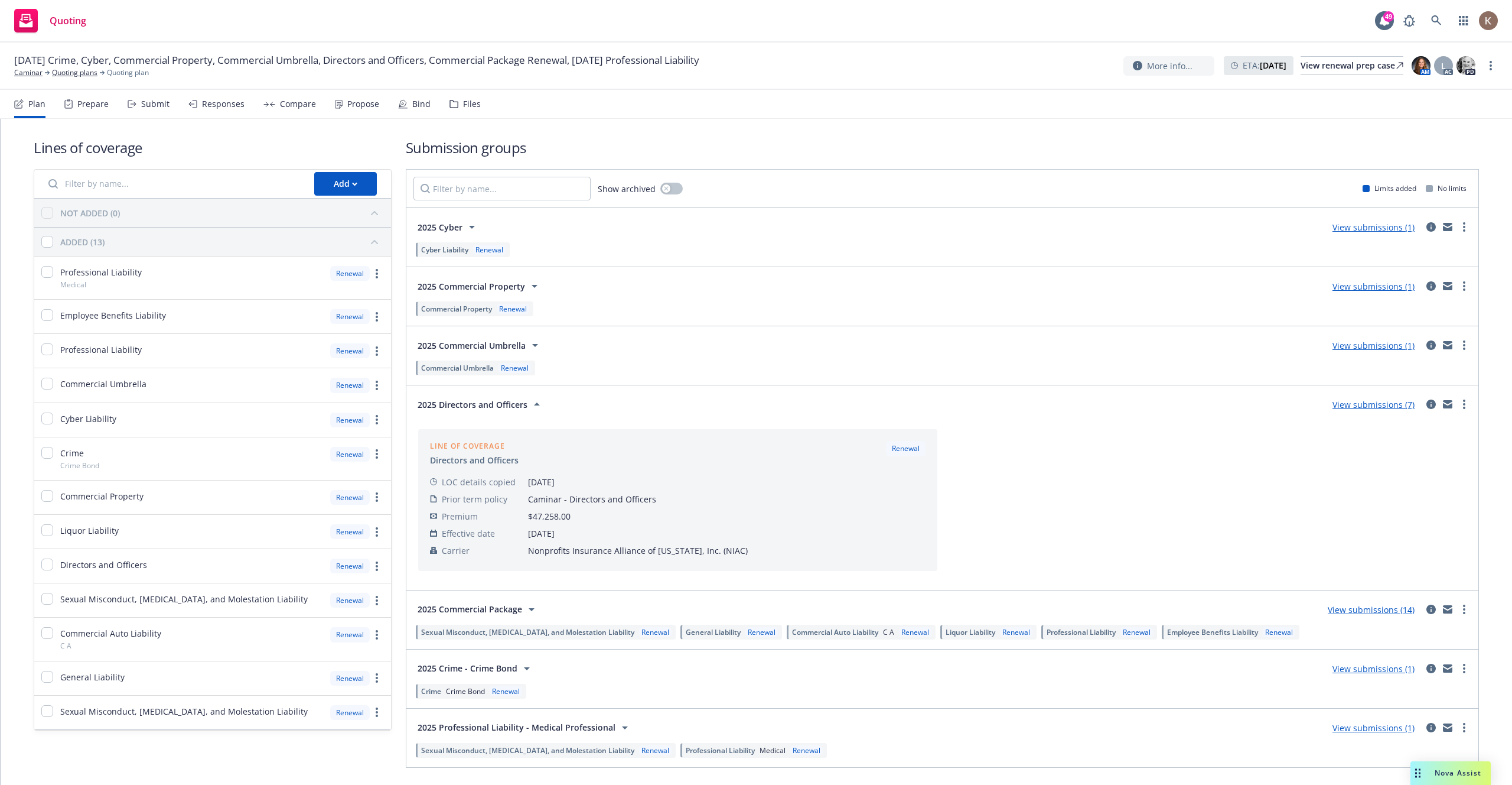
click at [535, 405] on icon at bounding box center [537, 403] width 6 height 3
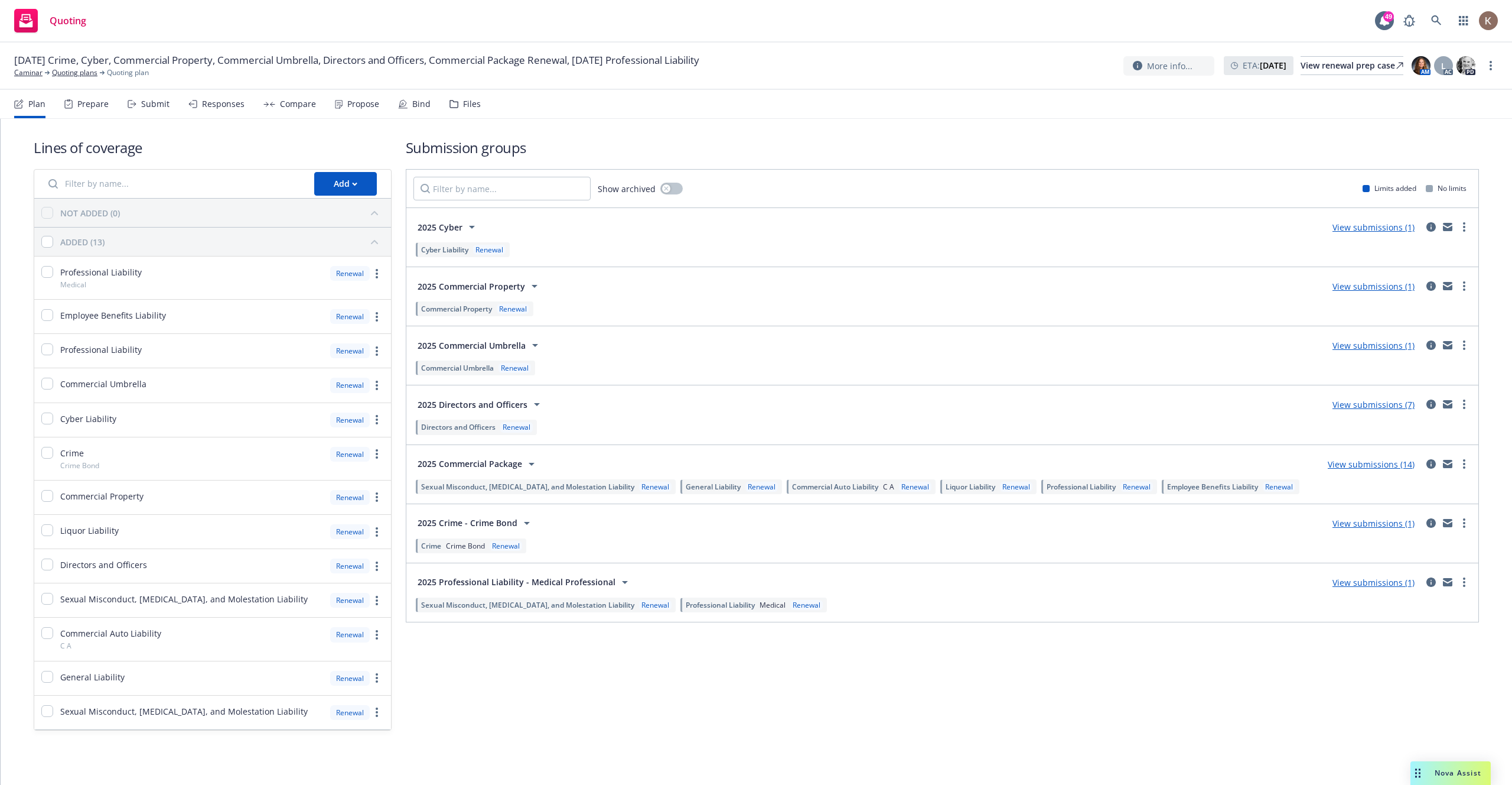
click at [535, 405] on icon at bounding box center [537, 404] width 6 height 3
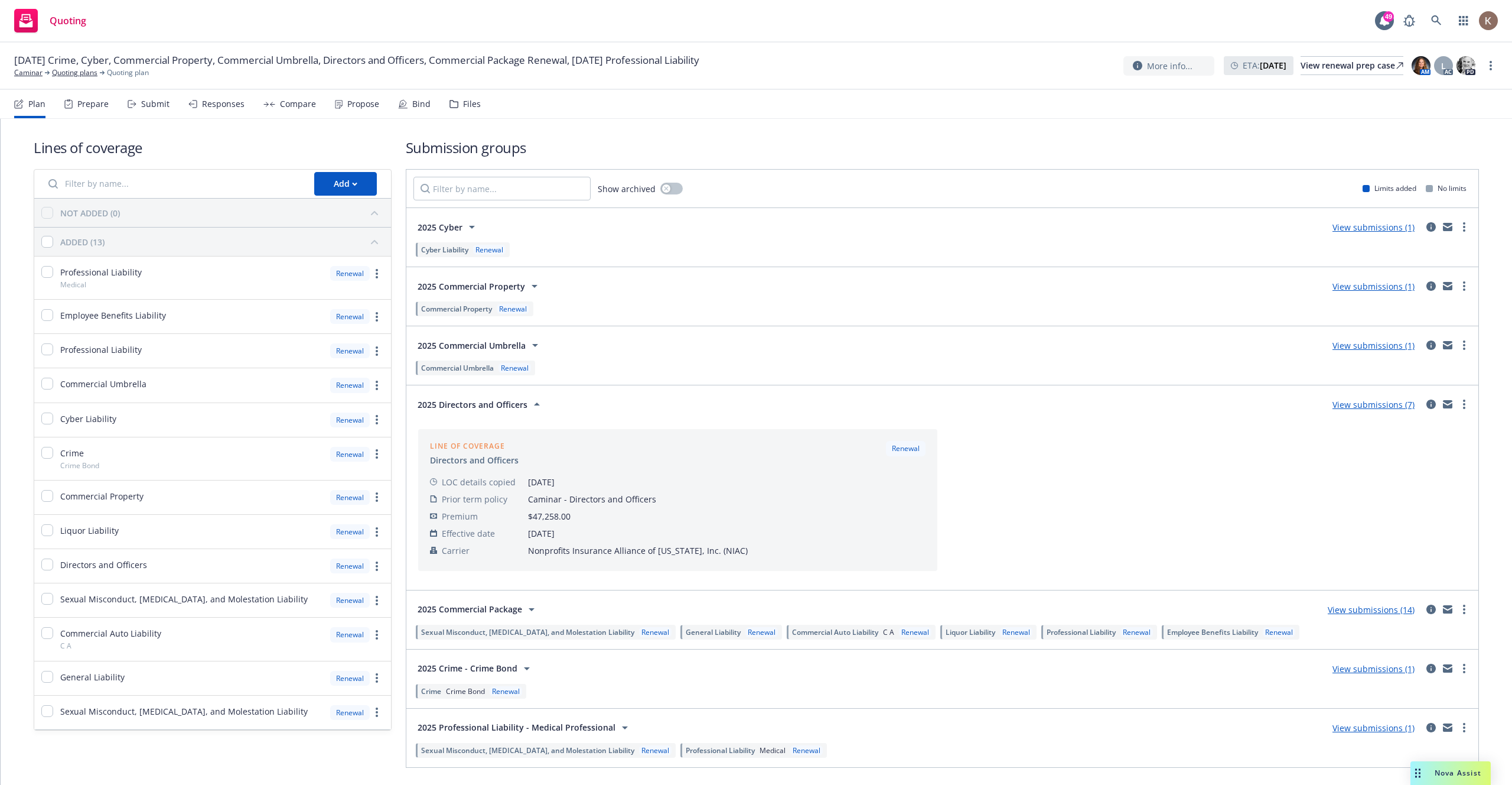
click at [535, 405] on icon at bounding box center [537, 403] width 6 height 3
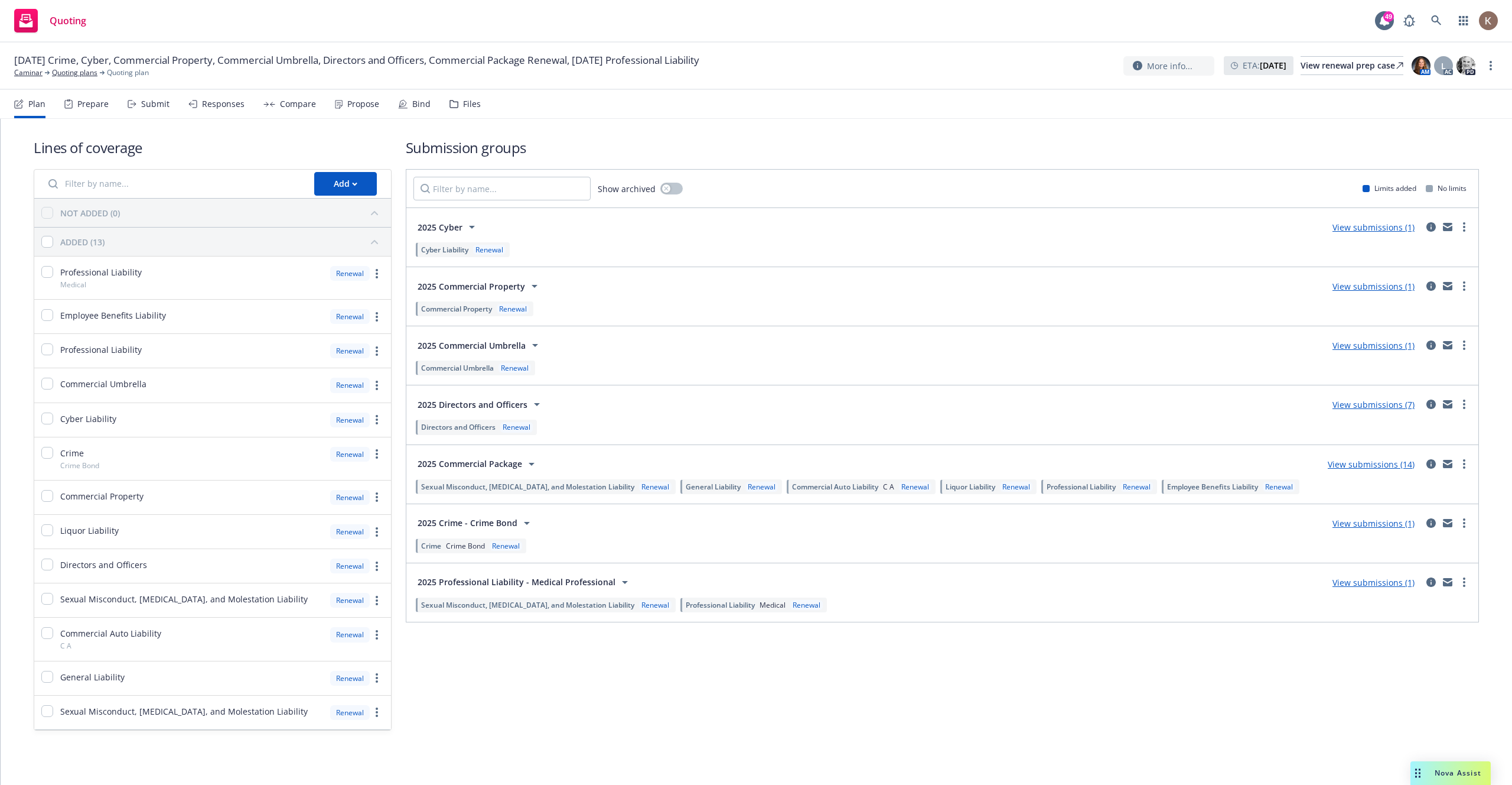
click at [731, 115] on nav "Plan Prepare Submit Responses Compare Propose Bind Files" at bounding box center [756, 104] width 1484 height 29
click at [1434, 229] on icon "circleInformation" at bounding box center [1431, 227] width 10 height 10
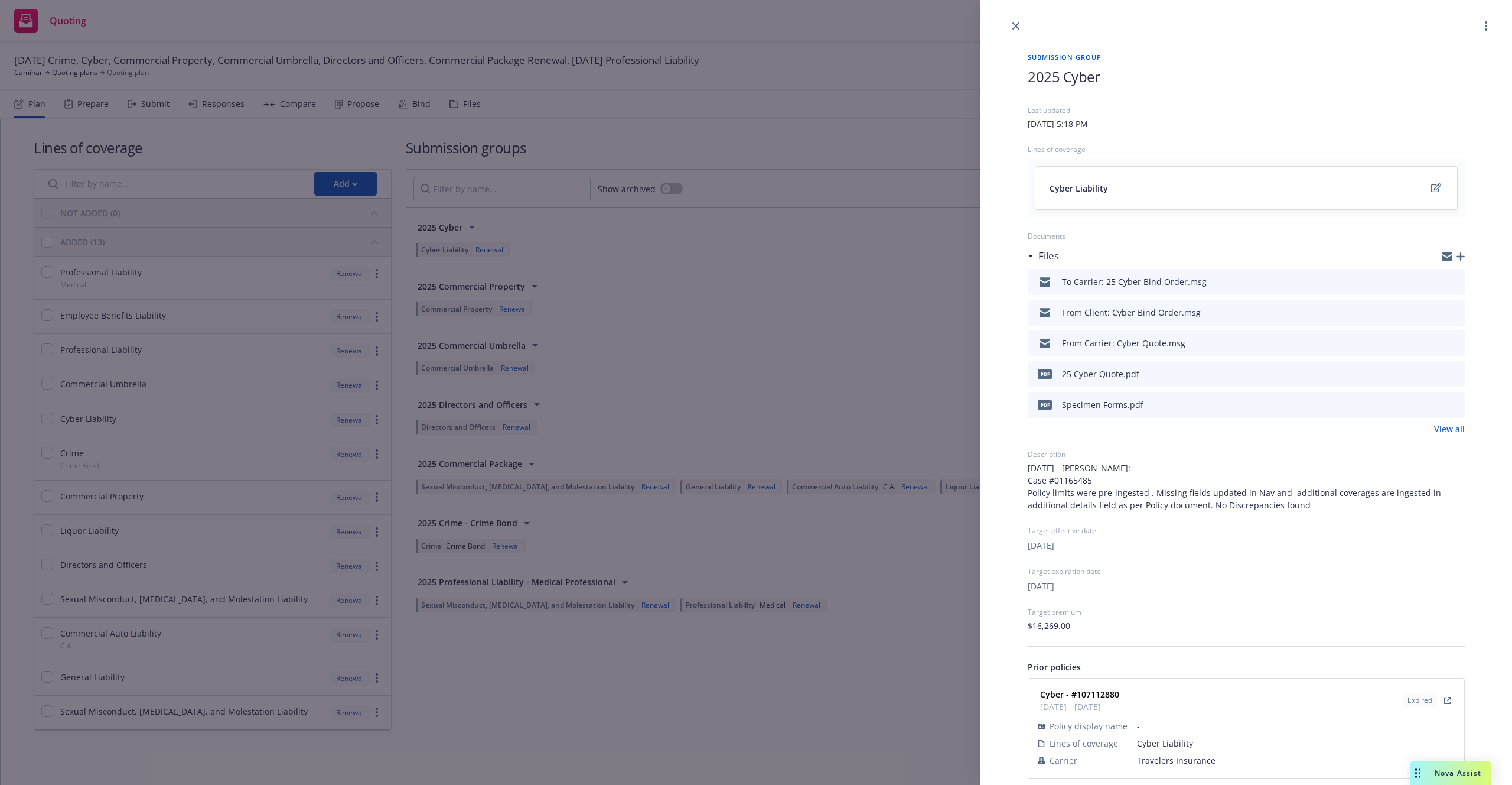
click at [702, 412] on div "Submission group 2025 Cyber Last updated Friday, January 31, 2025 at 5:18 PM Li…" at bounding box center [756, 392] width 1512 height 785
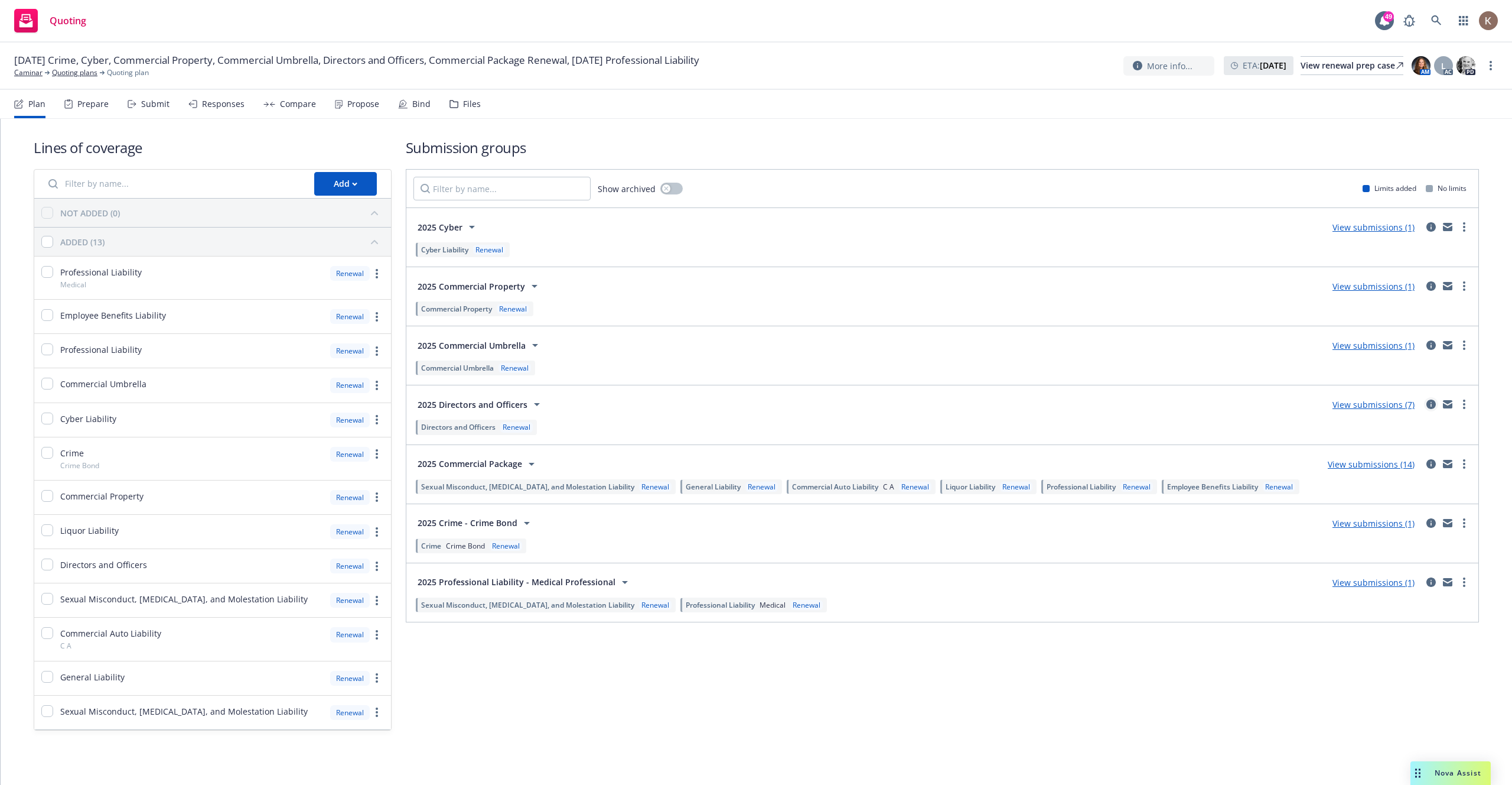
click at [1435, 406] on icon "circleInformation" at bounding box center [1431, 403] width 10 height 10
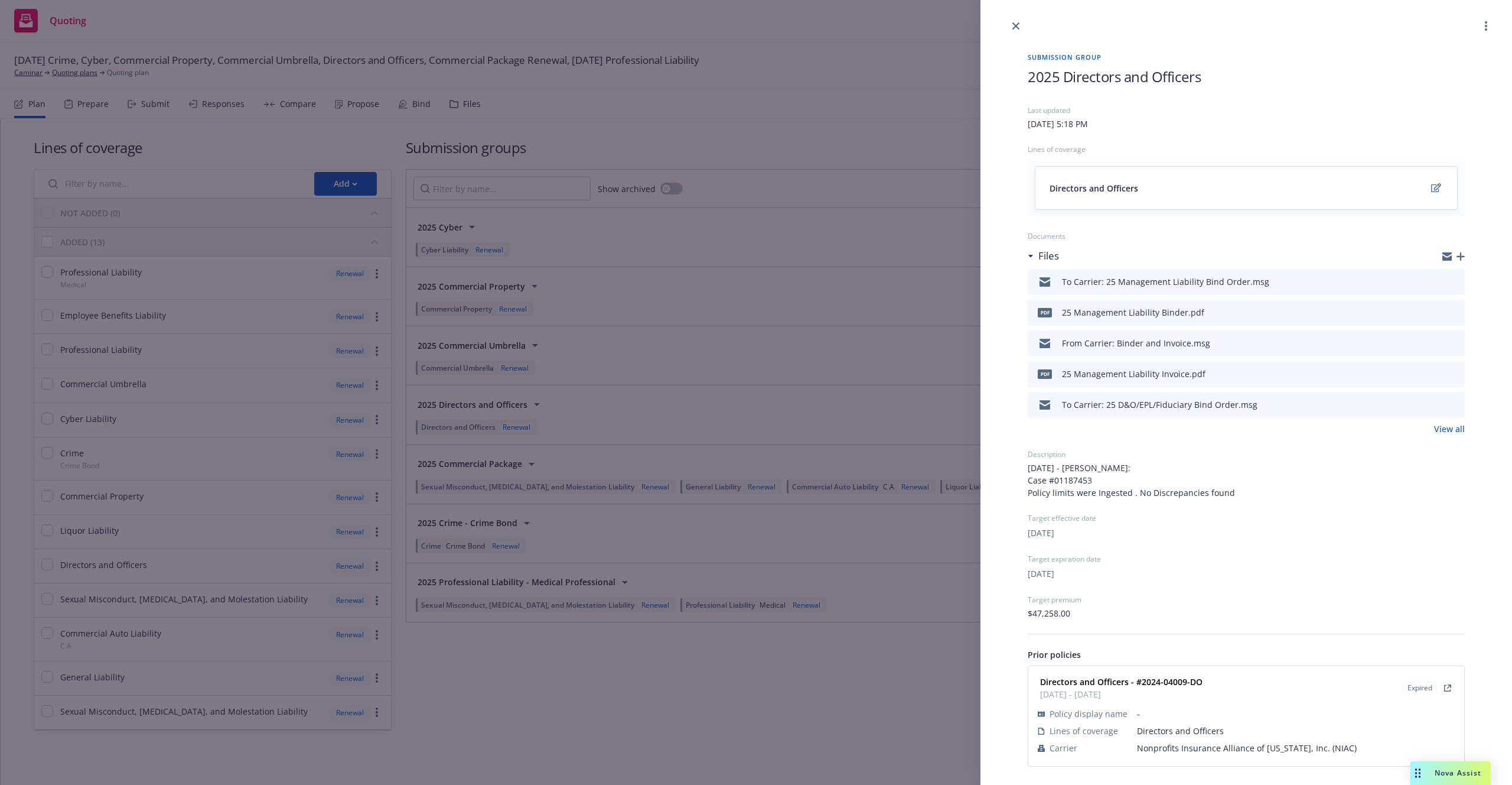
scroll to position [1, 0]
click at [719, 517] on div "Submission group 2025 Directors and Officers Last updated Friday, January 31, 2…" at bounding box center [756, 392] width 1512 height 785
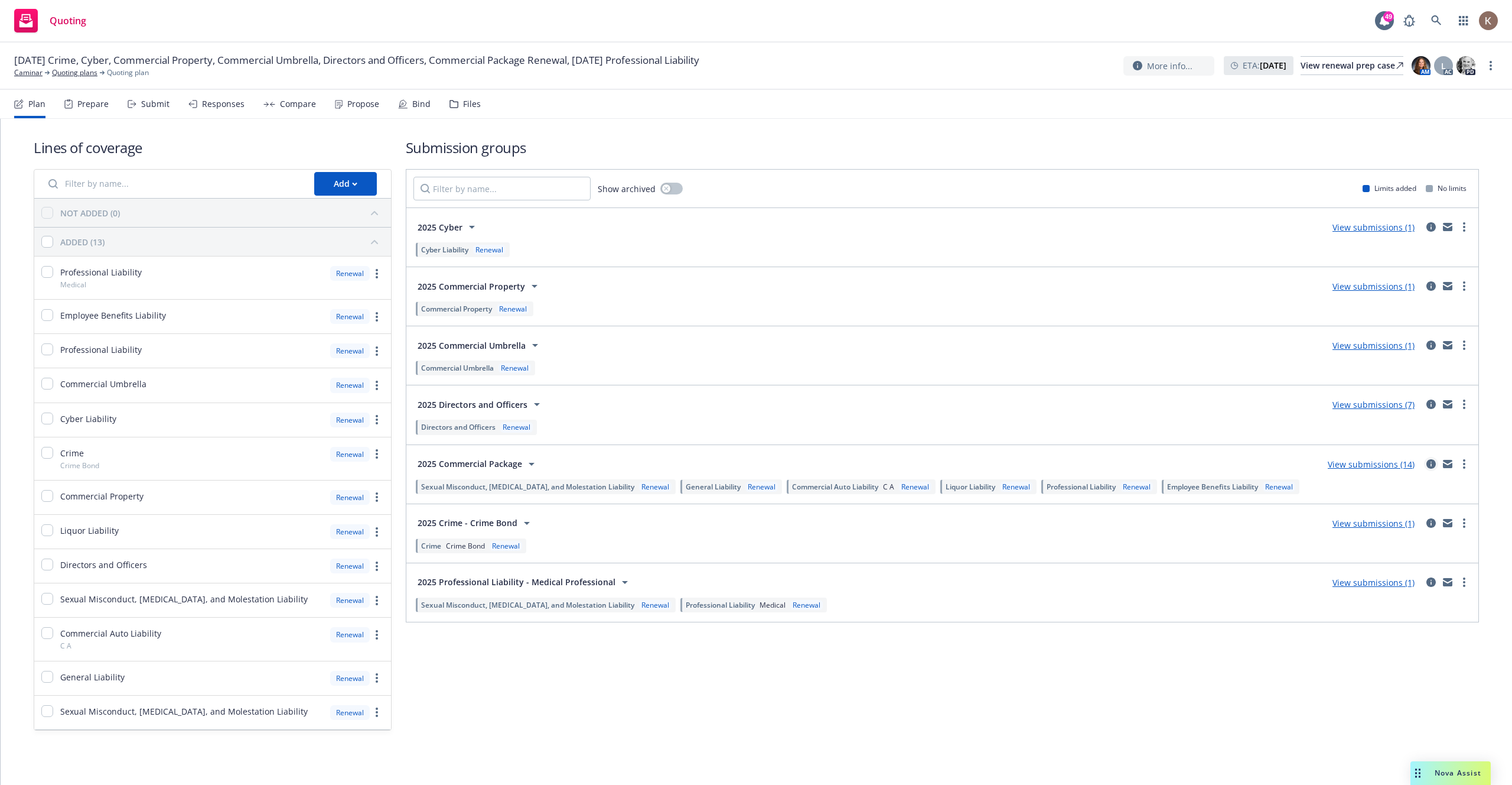
click at [1433, 464] on icon "circleInformation" at bounding box center [1431, 463] width 10 height 10
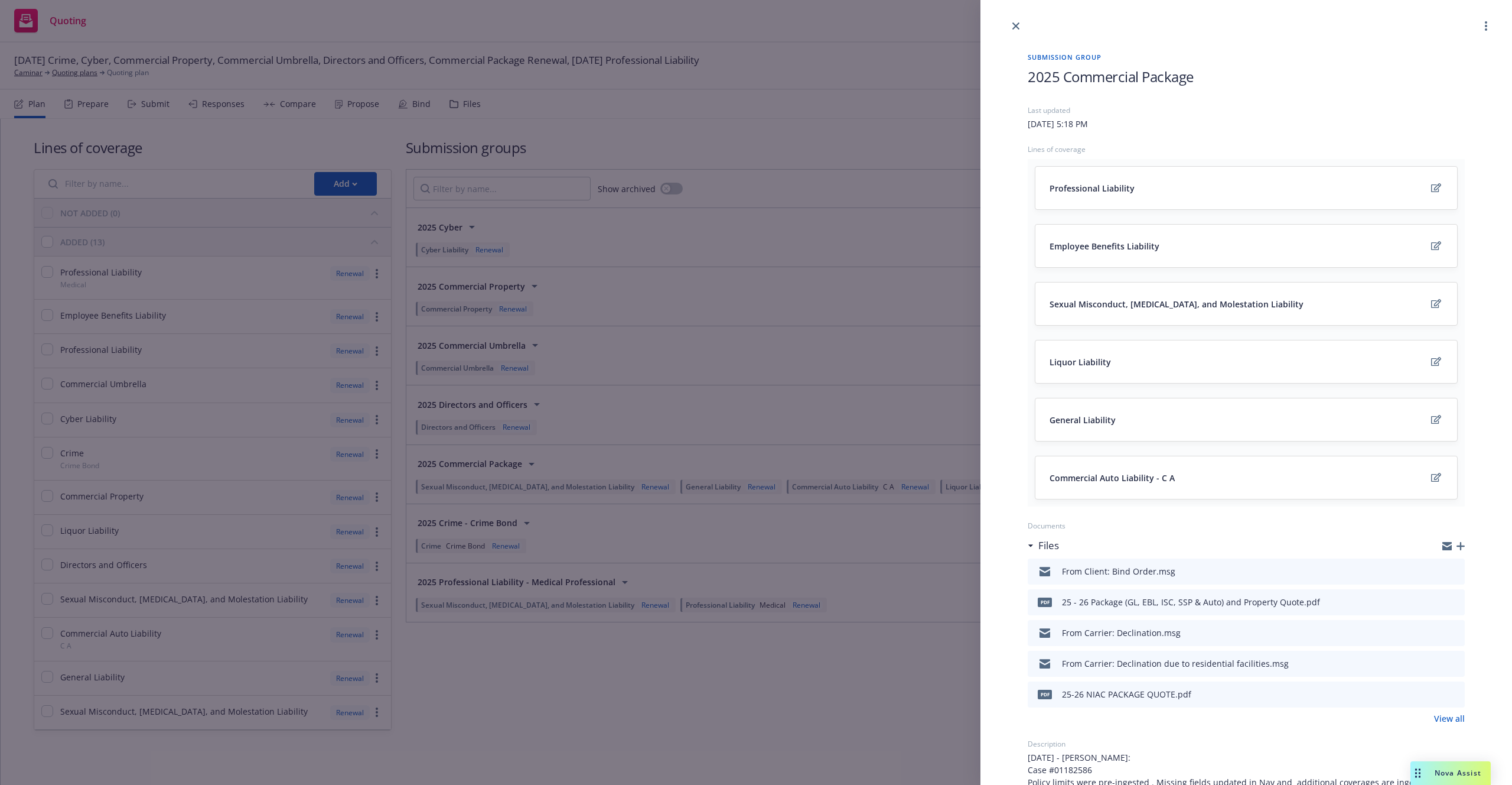
click at [782, 702] on div "Submission group 2025 Commercial Package Last updated Friday, January 31, 2025 …" at bounding box center [756, 392] width 1512 height 785
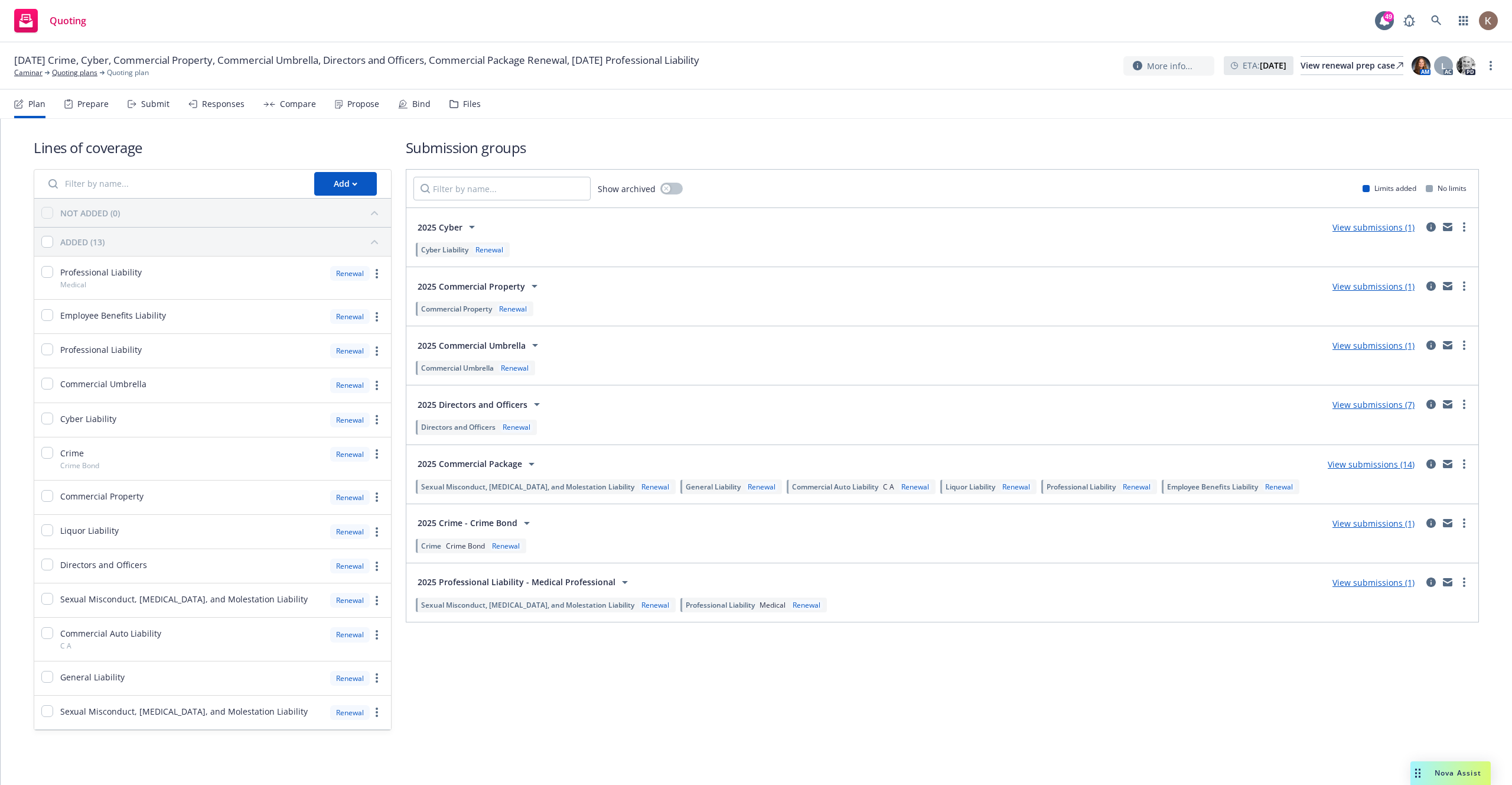
click at [1430, 471] on div "2025 Commercial Package View submissions (14)" at bounding box center [943, 463] width 1058 height 23
click at [1431, 467] on icon "circleInformation" at bounding box center [1431, 463] width 10 height 10
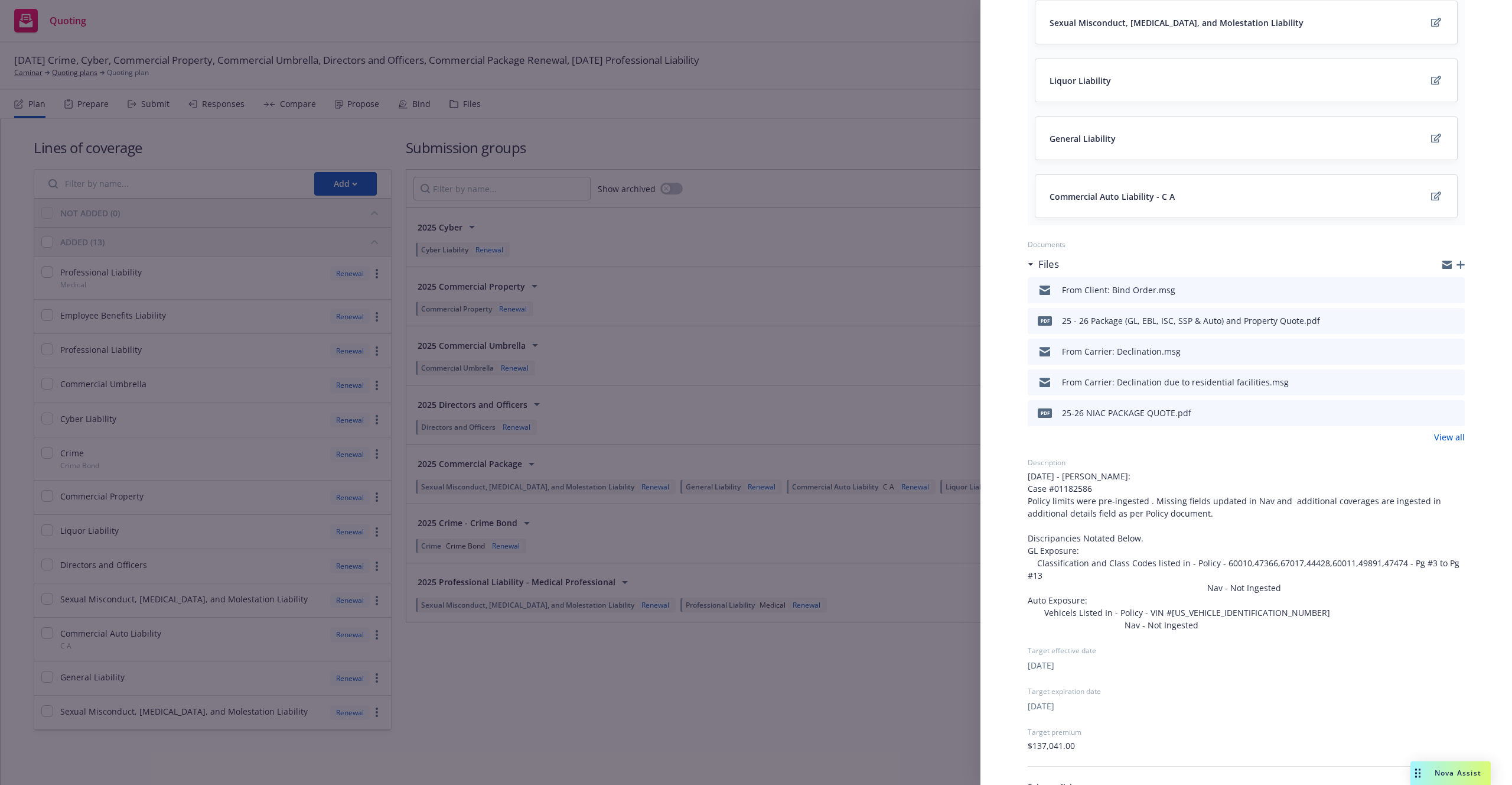
scroll to position [282, 0]
click at [881, 325] on div "Submission group 2025 Commercial Package Last updated Friday, January 31, 2025 …" at bounding box center [756, 392] width 1512 height 785
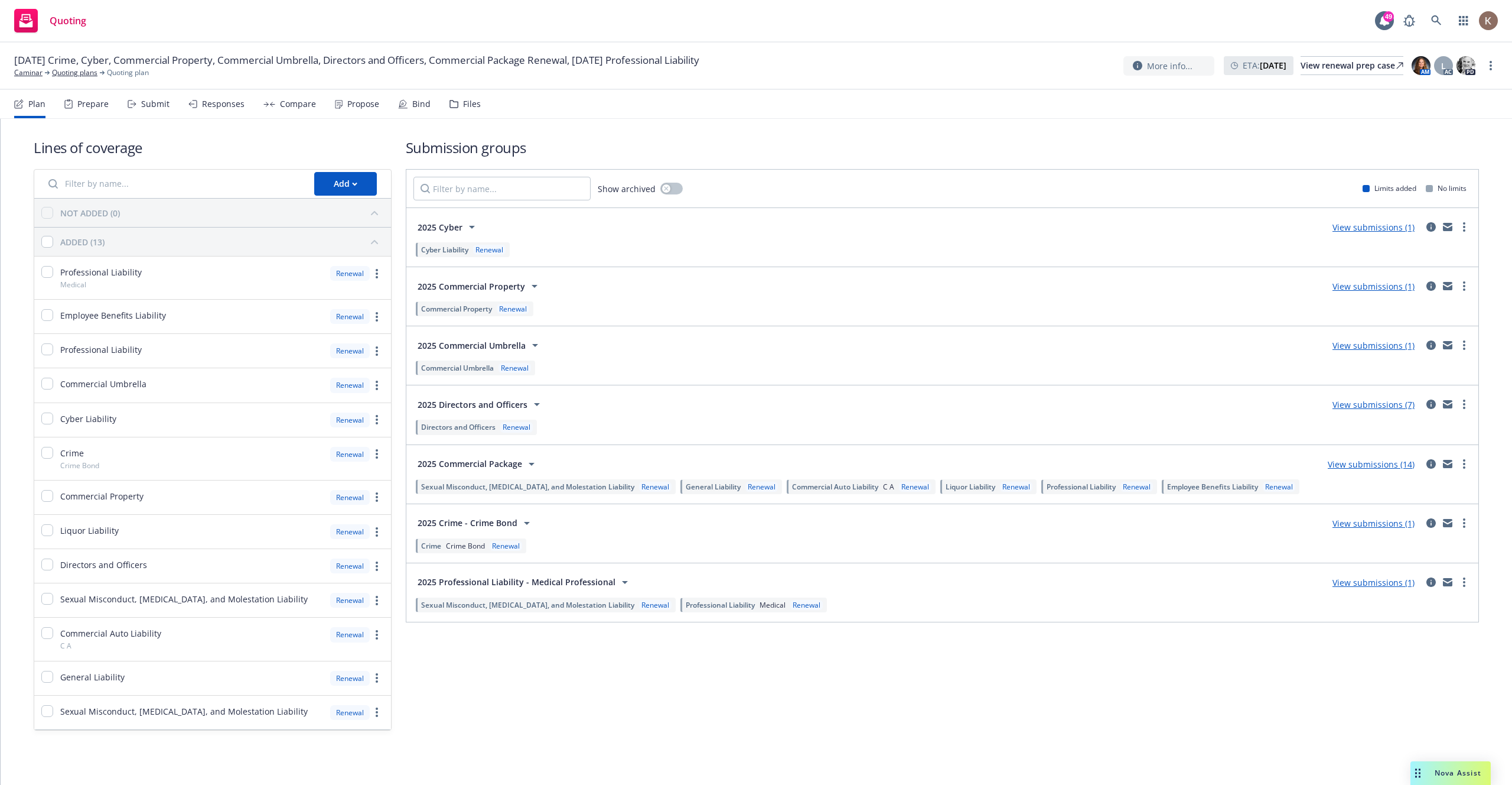
click at [1387, 288] on link "View submissions (1)" at bounding box center [1374, 286] width 82 height 11
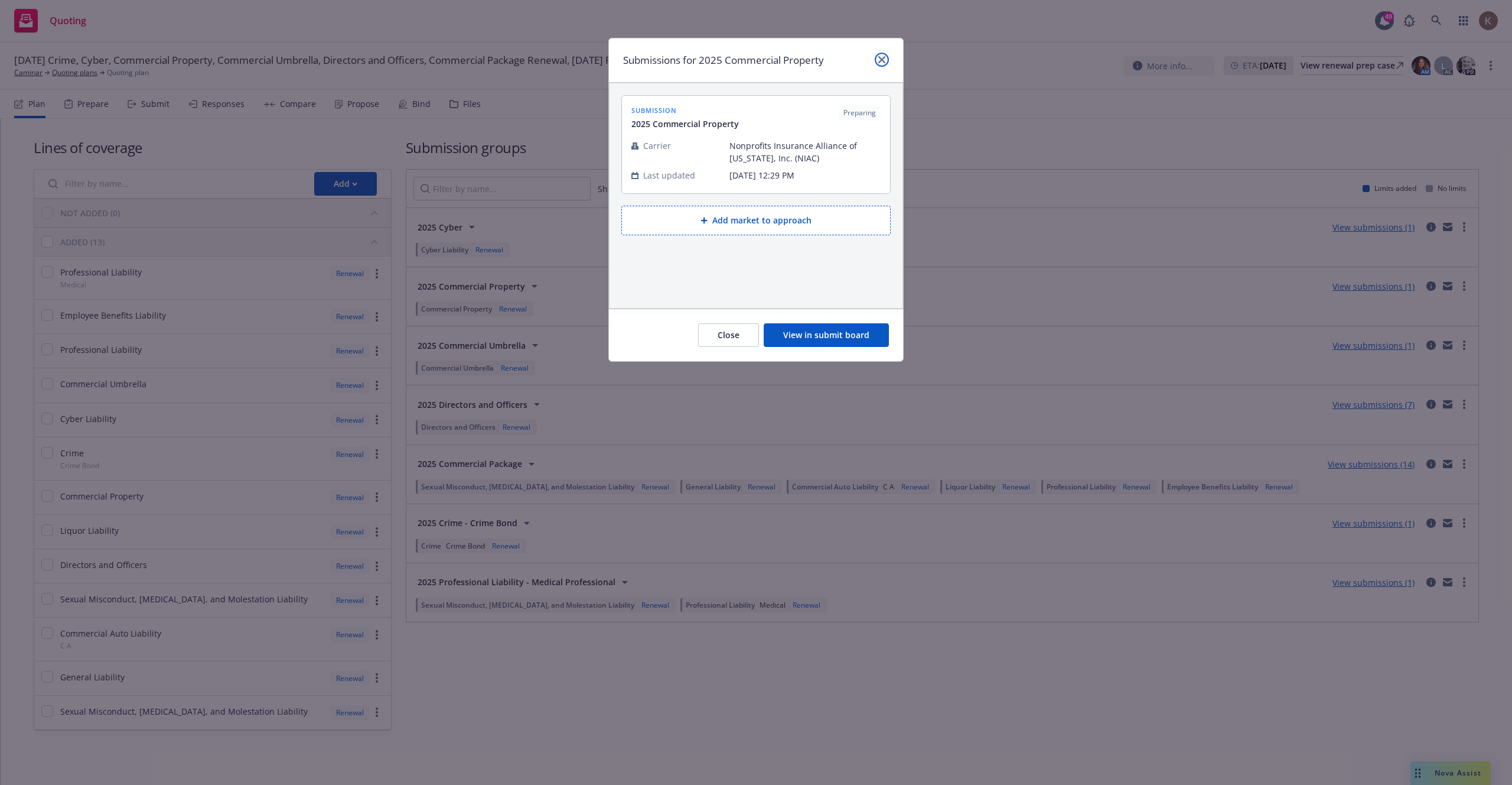
click at [878, 56] on icon "close" at bounding box center [882, 60] width 7 height 7
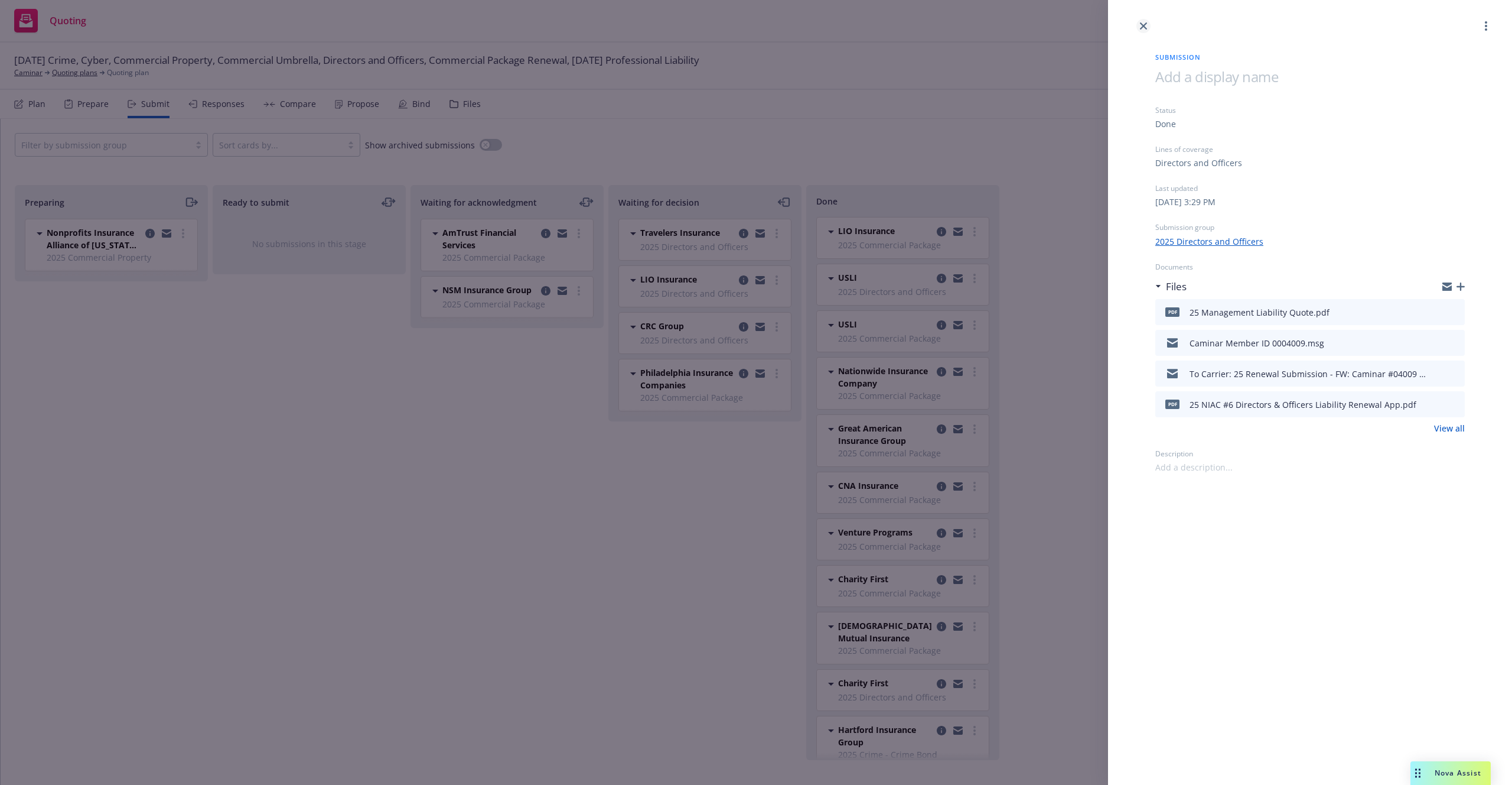
click at [1138, 26] on link "close" at bounding box center [1143, 26] width 14 height 14
